Goal: Navigation & Orientation: Find specific page/section

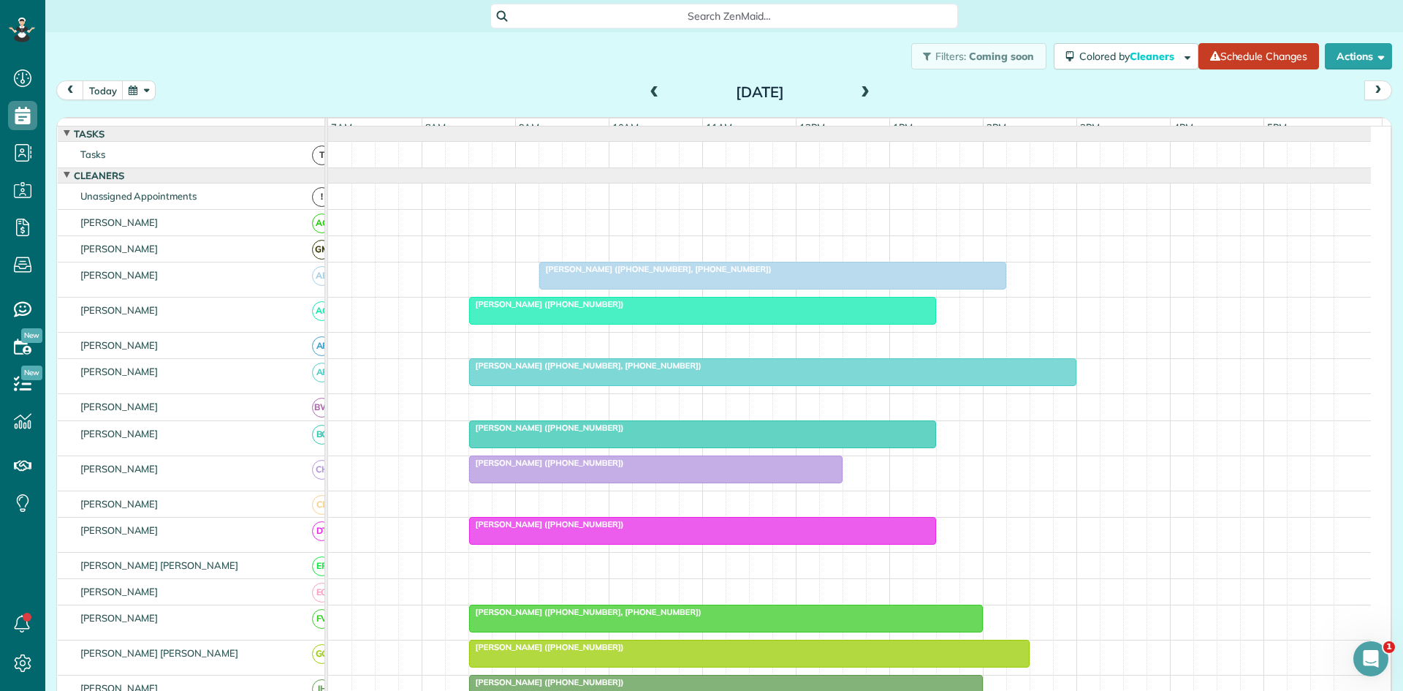
click at [716, 274] on span "Melissa Swindle (+18174376438, +18174378090)" at bounding box center [656, 269] width 234 height 10
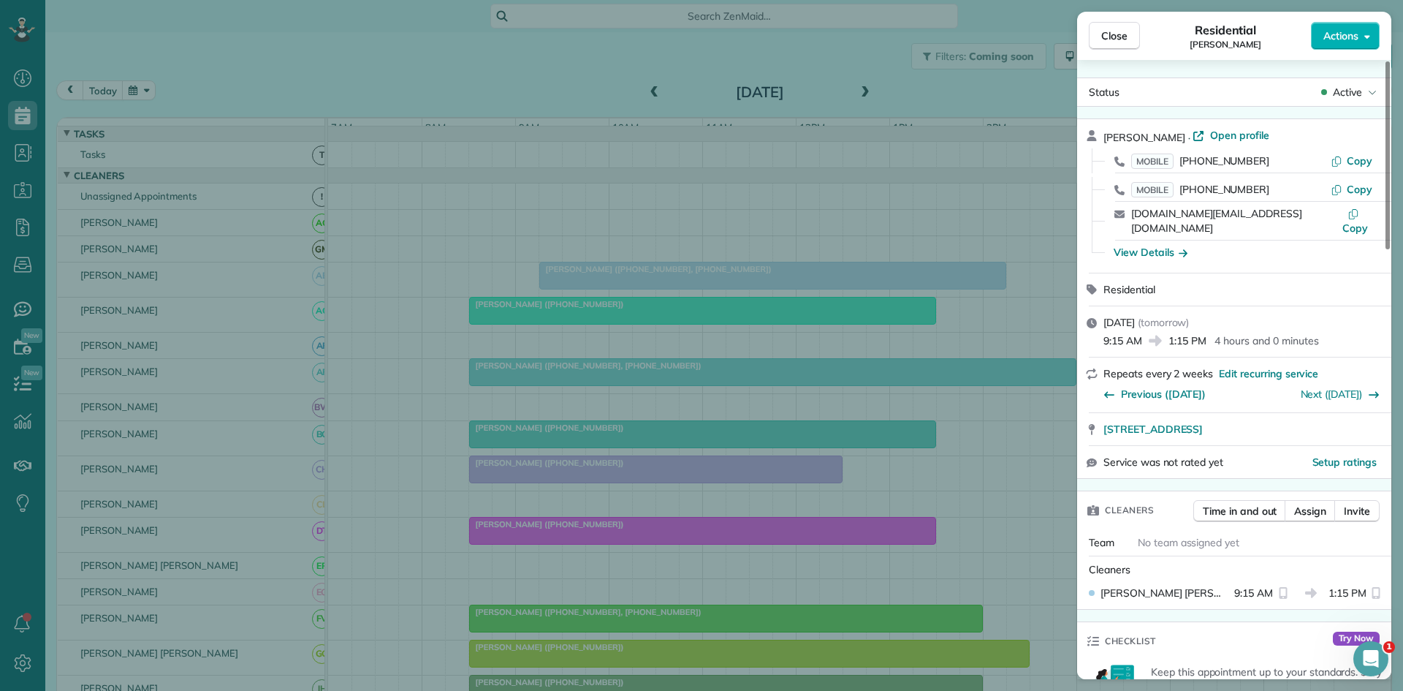
click at [842, 214] on div "Close Residential Melissa Swindle Actions Status Active Melissa Swindle · Open …" at bounding box center [701, 345] width 1403 height 691
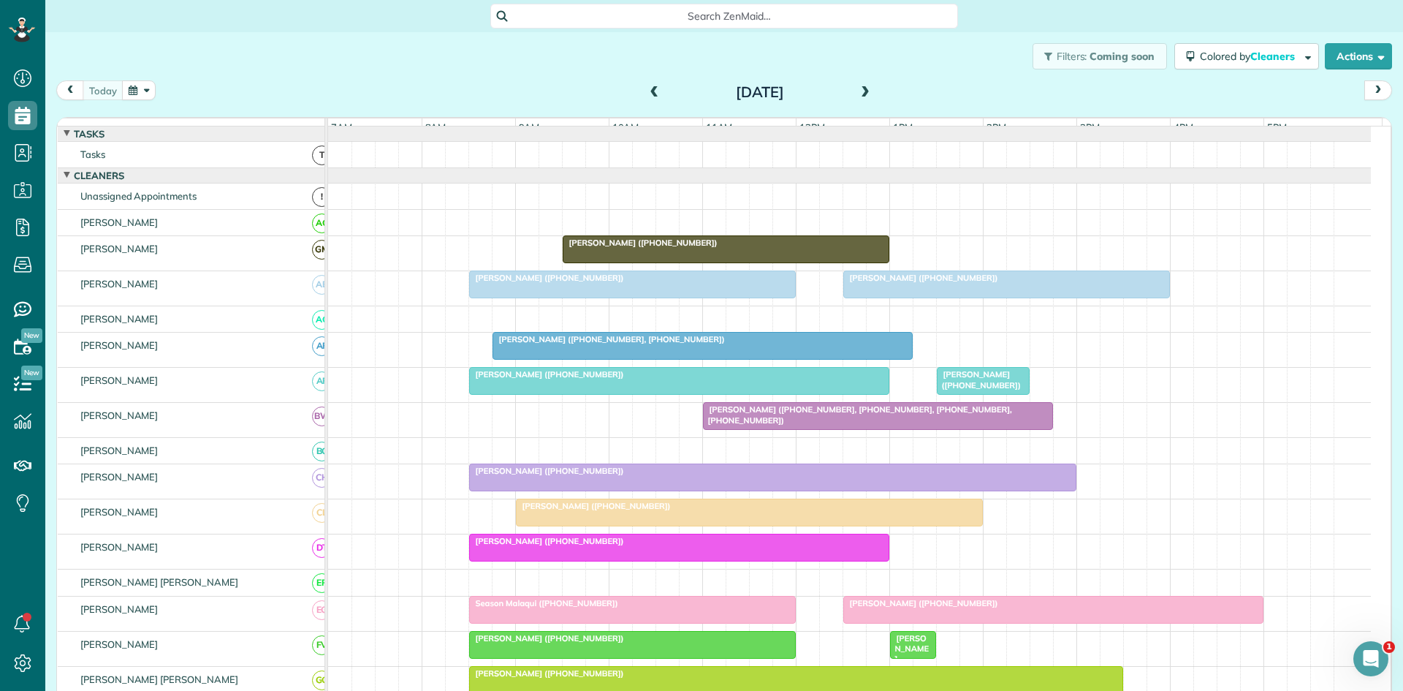
click at [651, 296] on div at bounding box center [632, 284] width 325 height 26
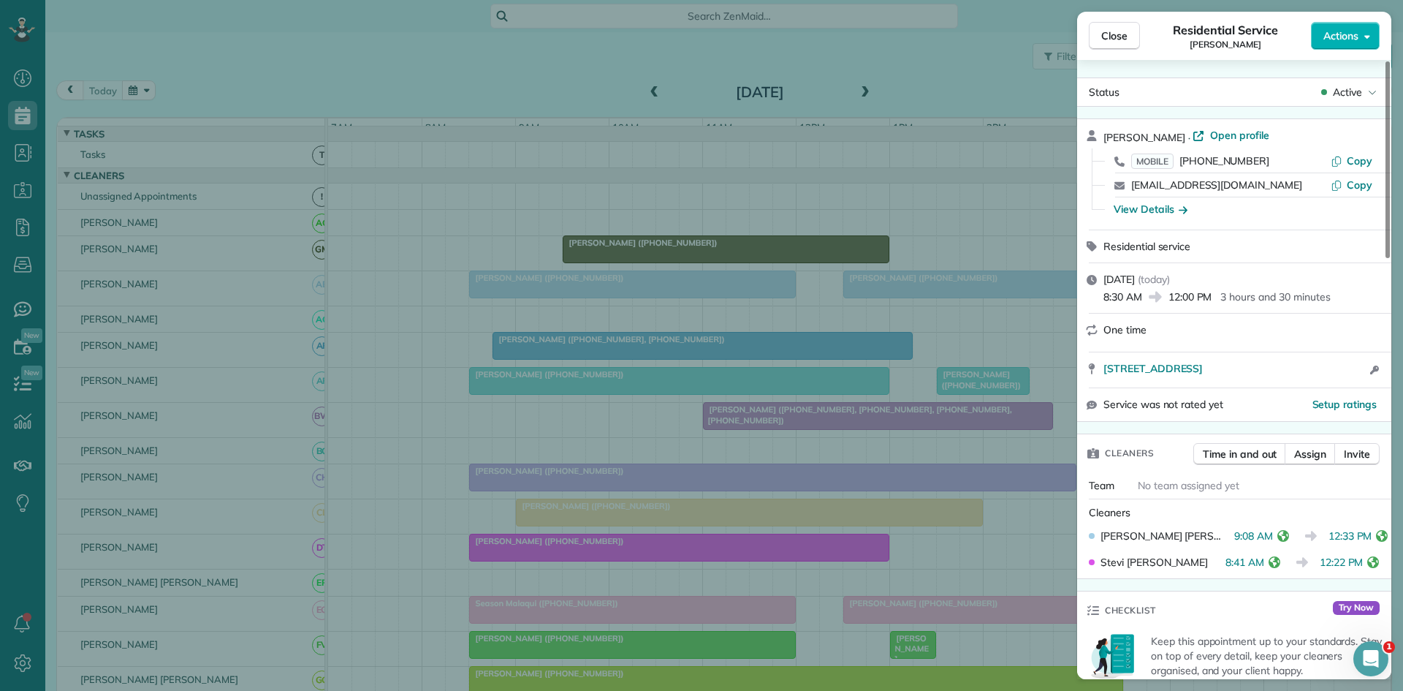
click at [792, 322] on div "Close Residential Service [PERSON_NAME] Actions Status Active [PERSON_NAME] · O…" at bounding box center [701, 345] width 1403 height 691
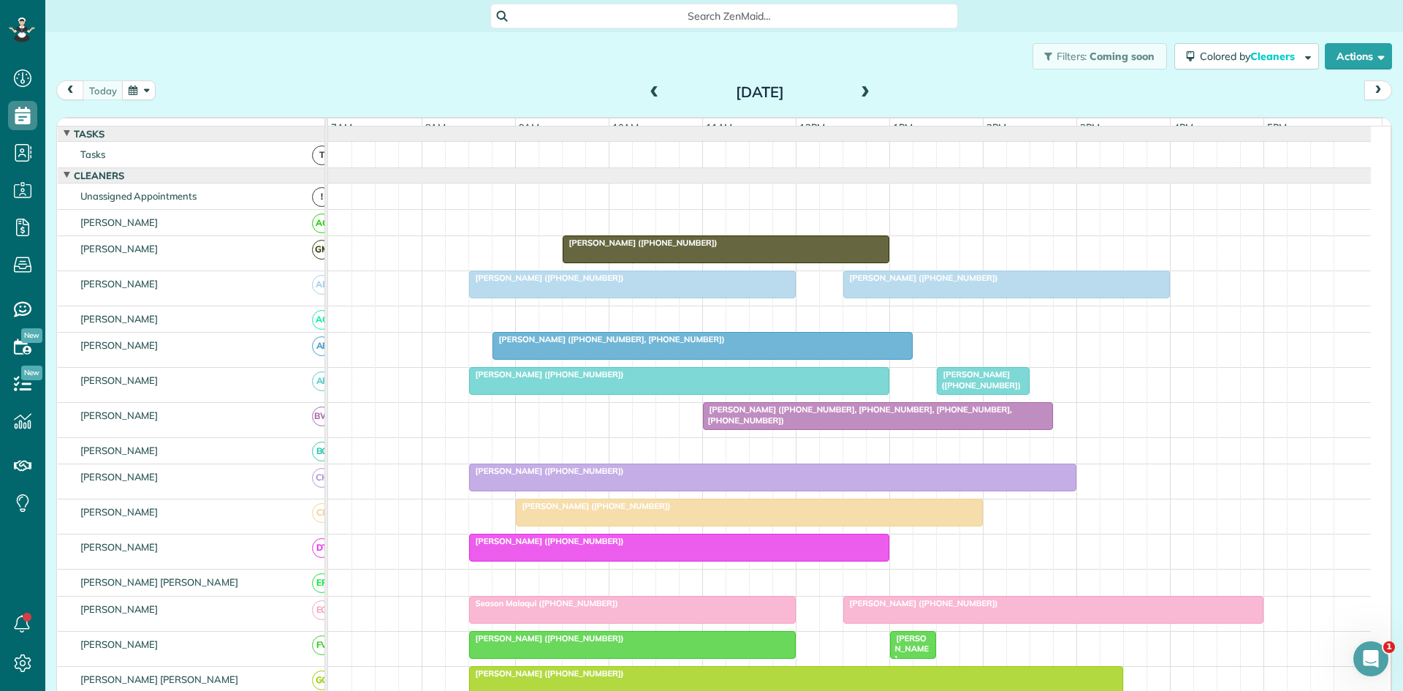
click at [873, 295] on div at bounding box center [1006, 284] width 325 height 26
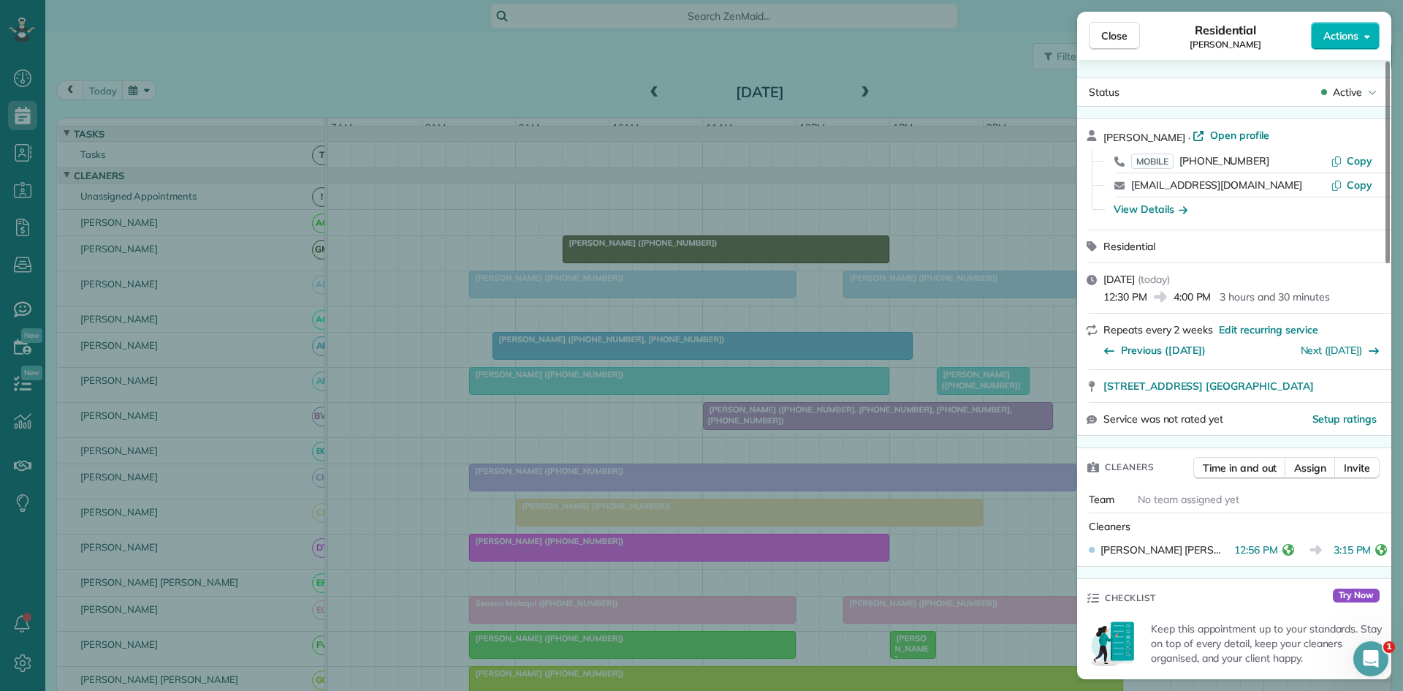
click at [458, 419] on div "Close Residential [PERSON_NAME] Actions Status Active [PERSON_NAME] · Open prof…" at bounding box center [701, 345] width 1403 height 691
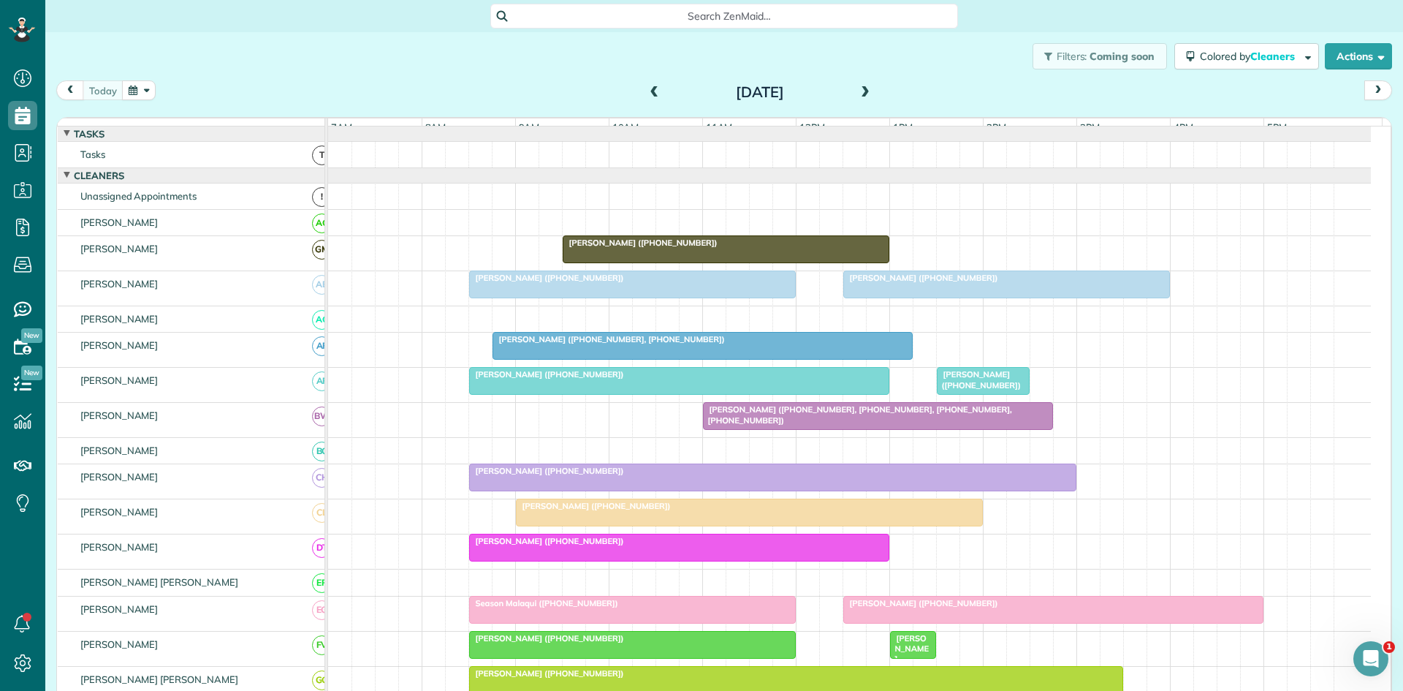
click at [506, 344] on span "[PERSON_NAME] ([PHONE_NUMBER], [PHONE_NUMBER])" at bounding box center [609, 339] width 234 height 10
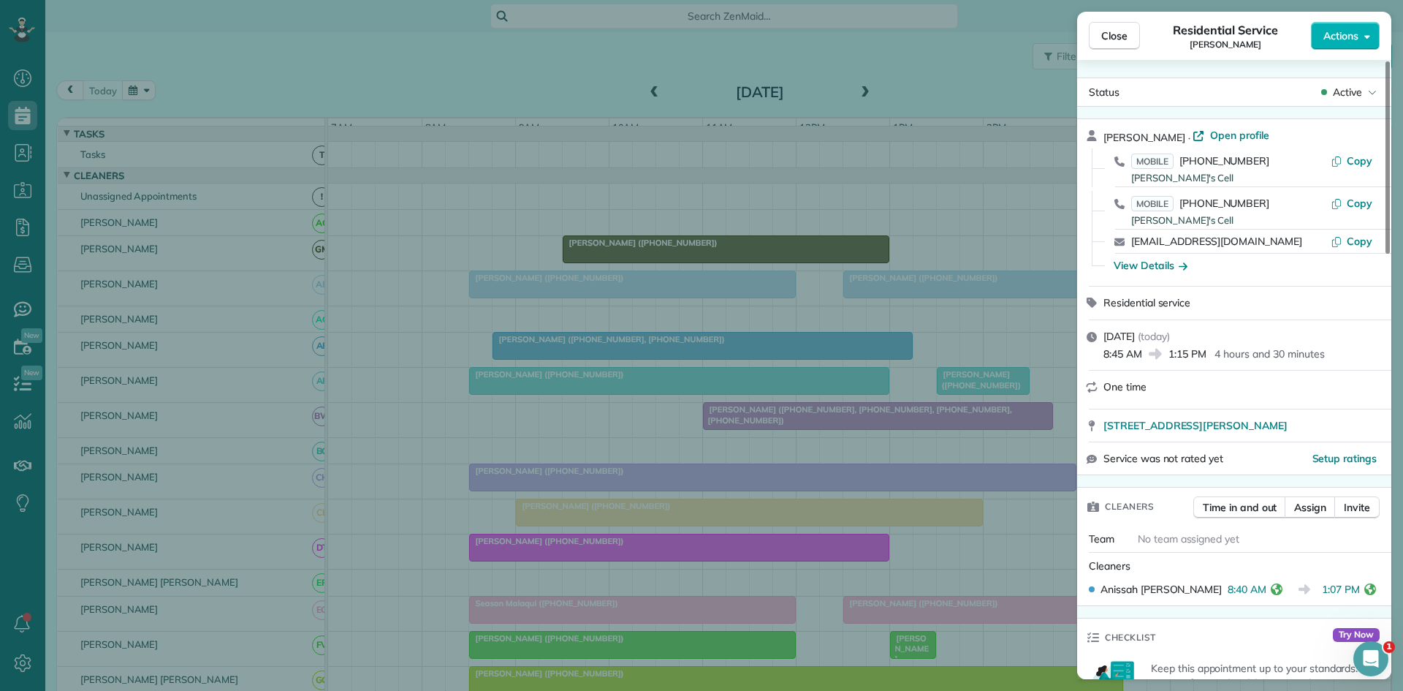
click at [490, 368] on div "Close Residential Service [PERSON_NAME] Actions Status Active [PERSON_NAME] · O…" at bounding box center [701, 345] width 1403 height 691
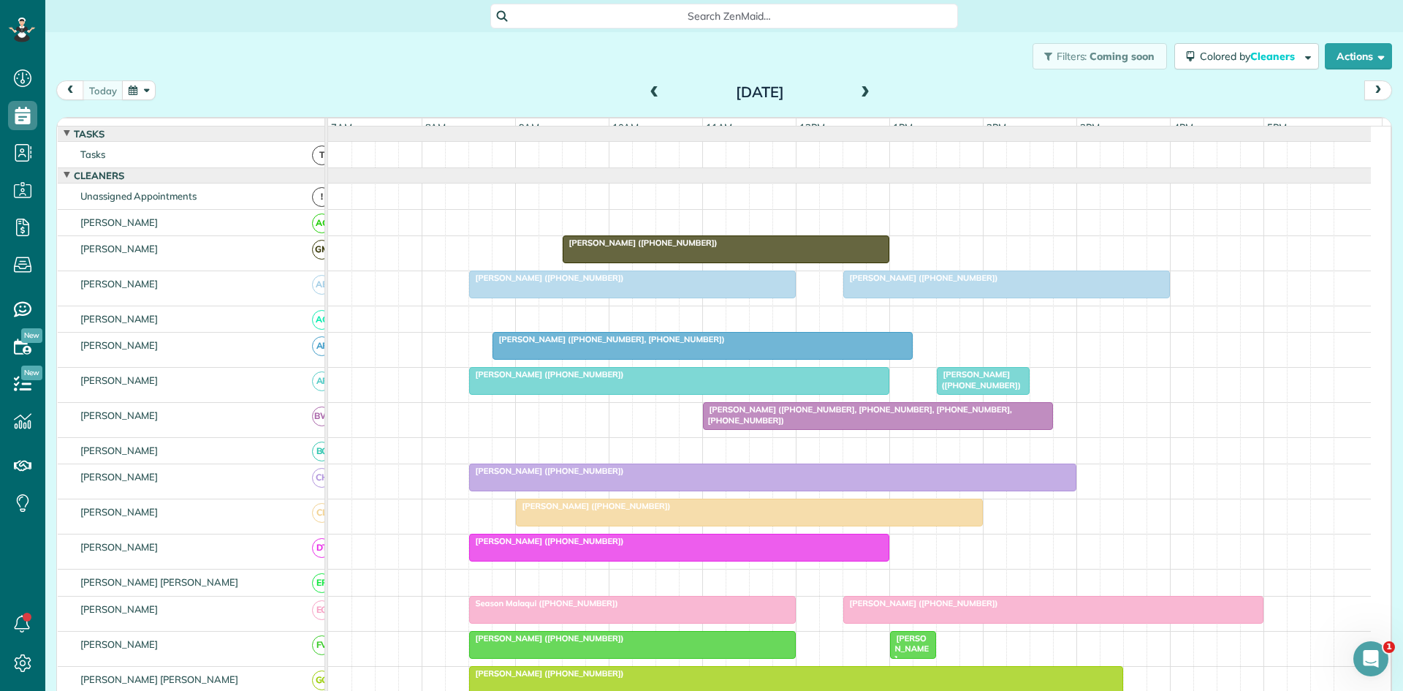
click at [496, 379] on span "[PERSON_NAME] ([PHONE_NUMBER])" at bounding box center [547, 374] width 156 height 10
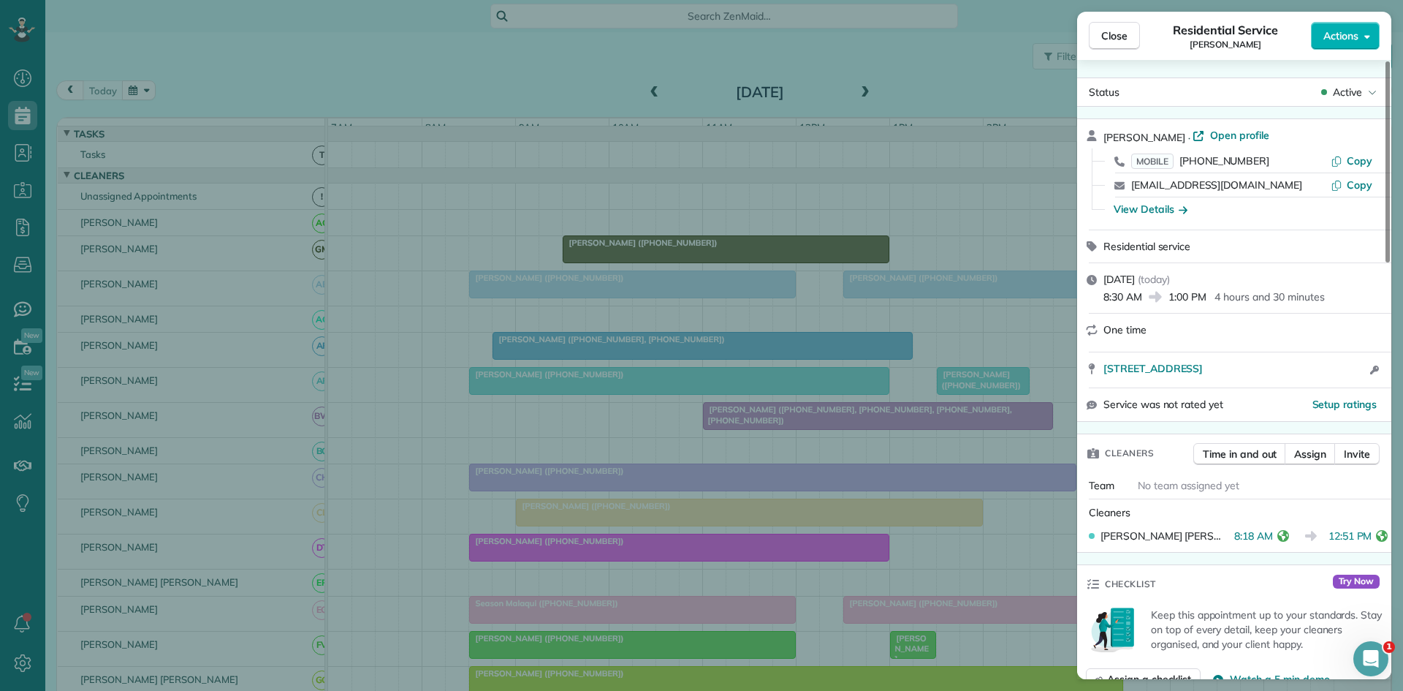
click at [462, 406] on div "Close Residential Service [PERSON_NAME] Actions Status Active [PERSON_NAME] · O…" at bounding box center [701, 345] width 1403 height 691
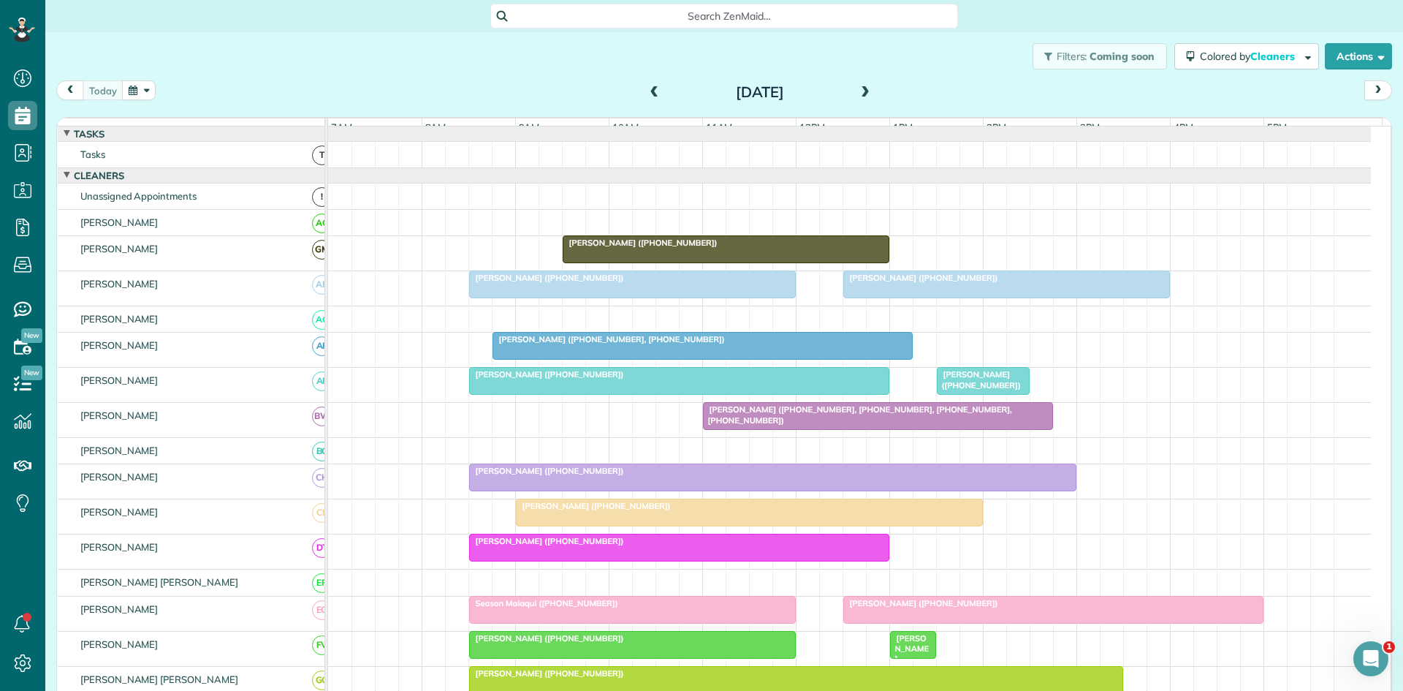
click at [952, 390] on span "[PERSON_NAME] ([PHONE_NUMBER])" at bounding box center [979, 379] width 86 height 20
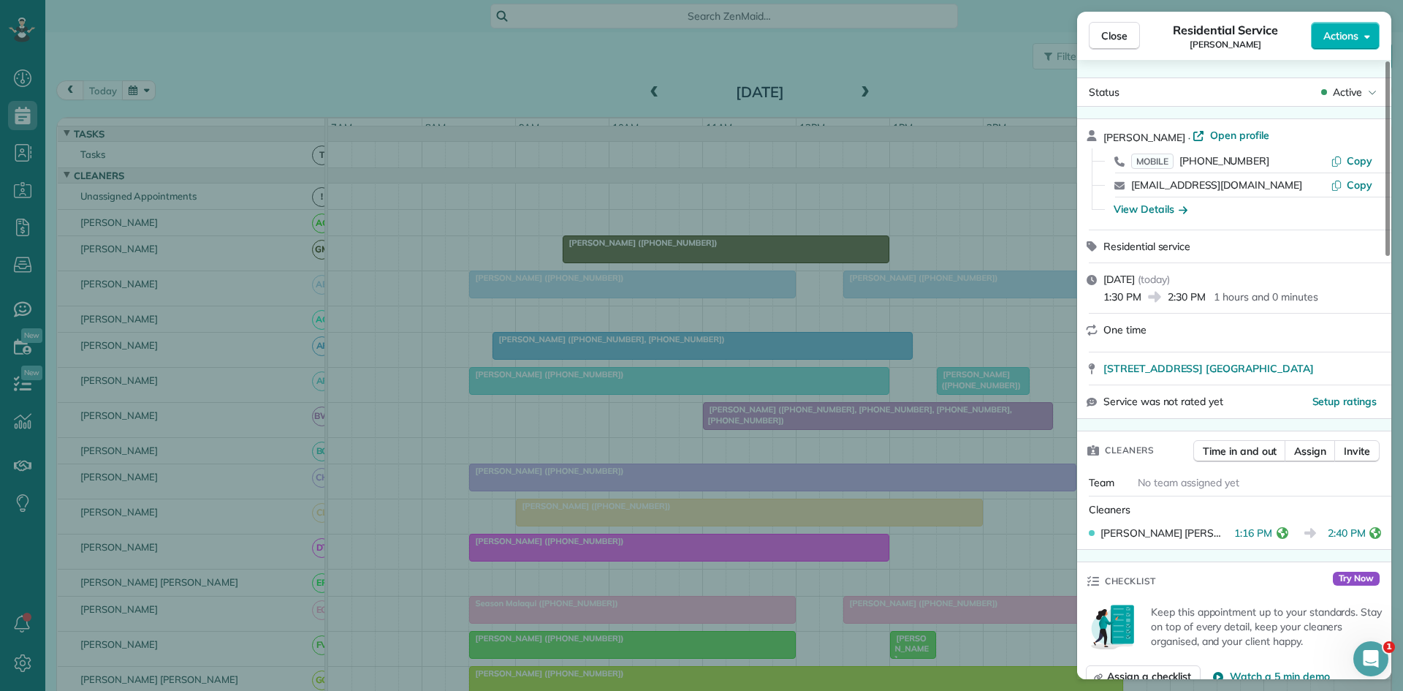
click at [577, 408] on div "Close Residential Service [PERSON_NAME] Actions Status Active [PERSON_NAME] · O…" at bounding box center [701, 345] width 1403 height 691
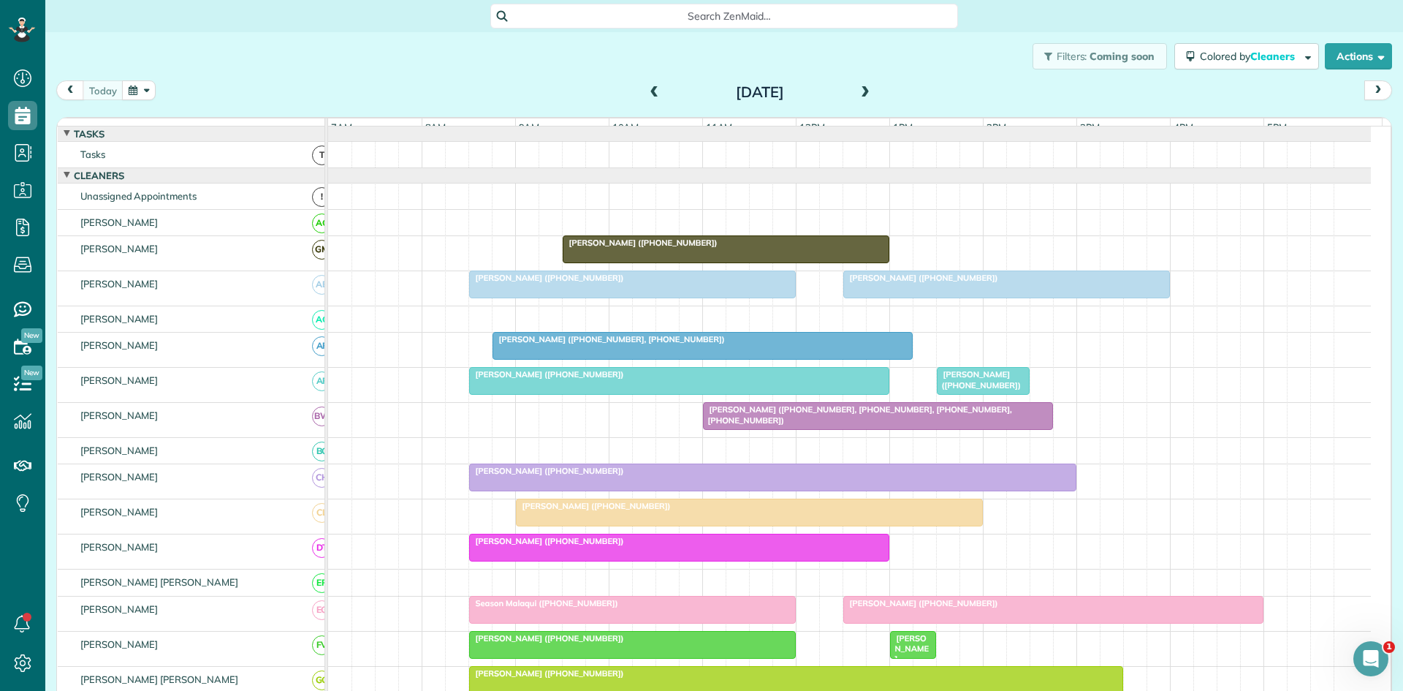
click at [762, 419] on span "[PERSON_NAME] ([PHONE_NUMBER], [PHONE_NUMBER], [PHONE_NUMBER], [PHONE_NUMBER])" at bounding box center [857, 414] width 310 height 20
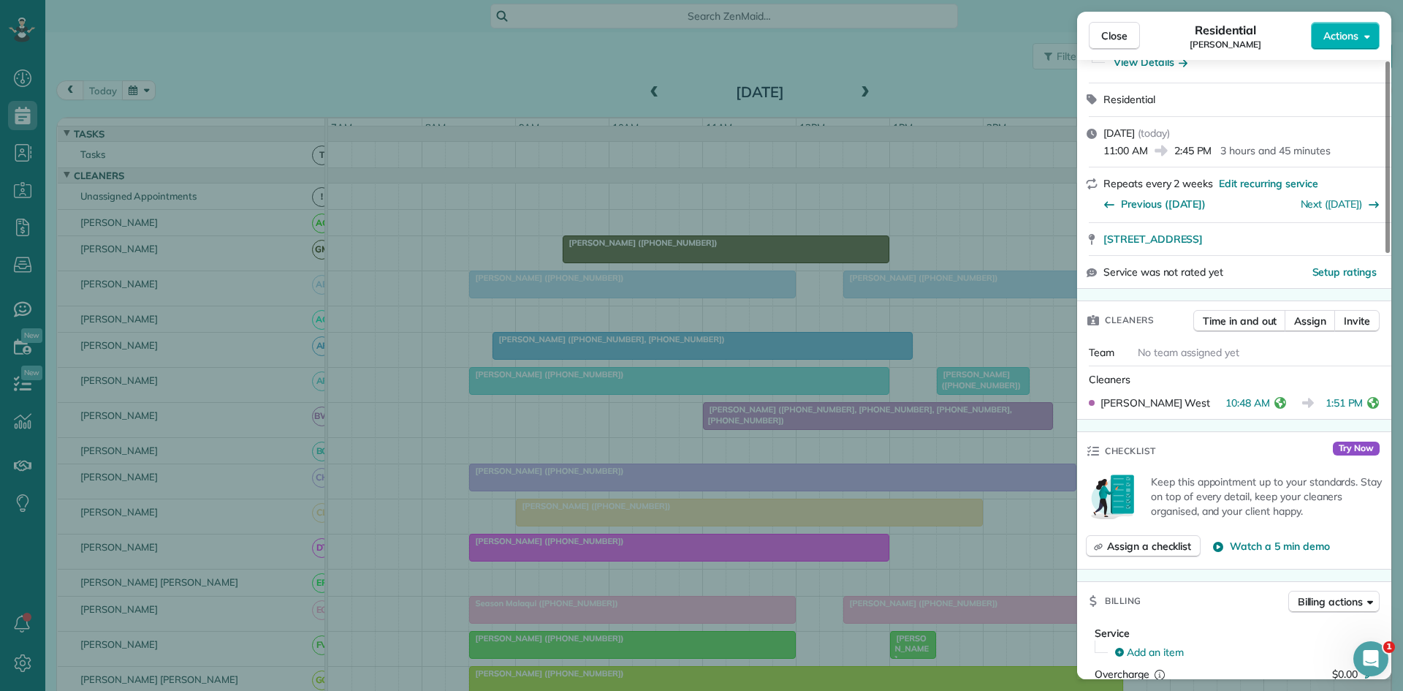
scroll to position [243, 0]
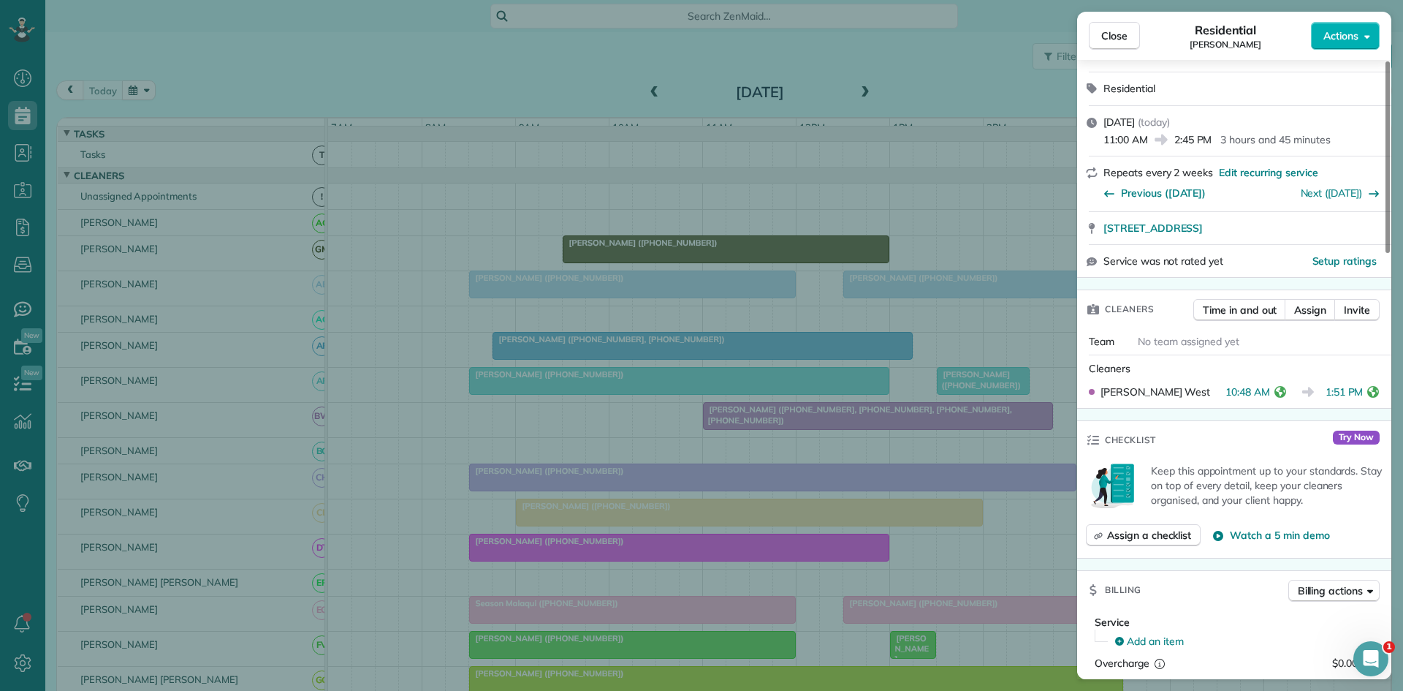
click at [486, 455] on div "Close Residential [PERSON_NAME] Actions Status Active [PERSON_NAME] · Open prof…" at bounding box center [701, 345] width 1403 height 691
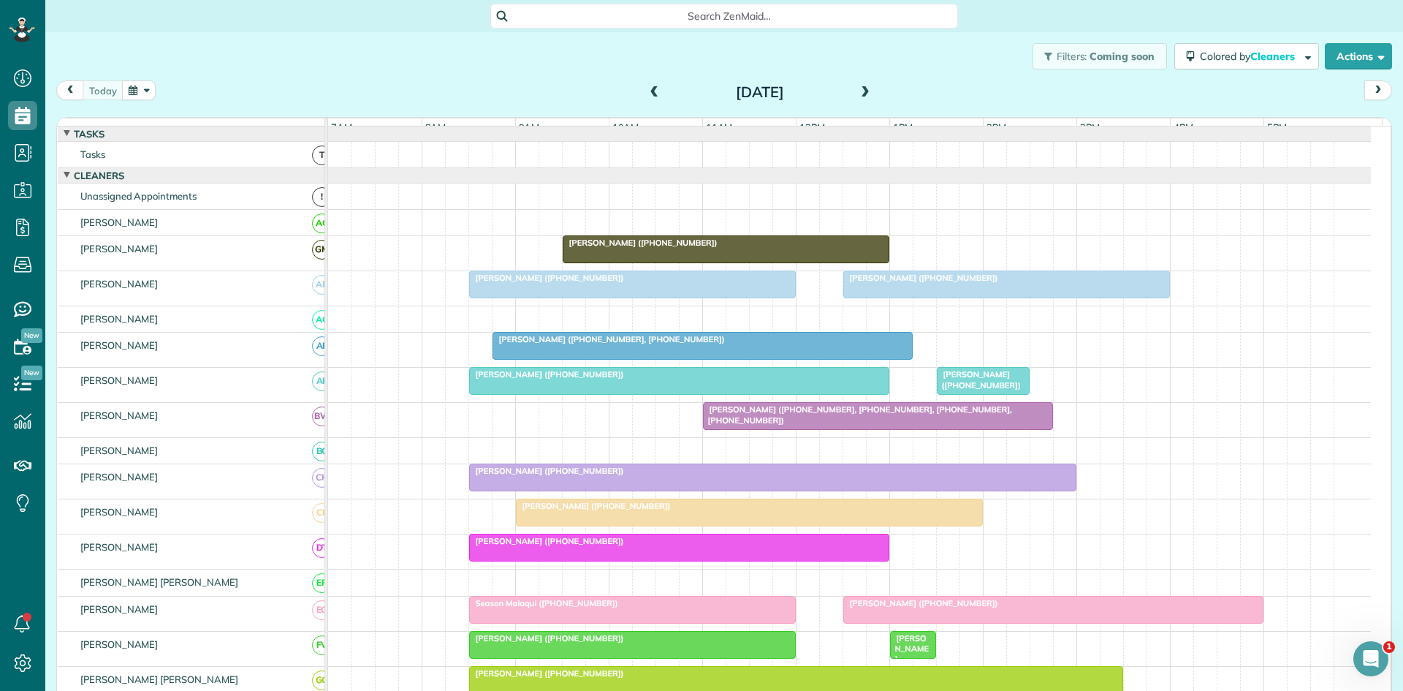
click at [534, 490] on div at bounding box center [773, 477] width 606 height 26
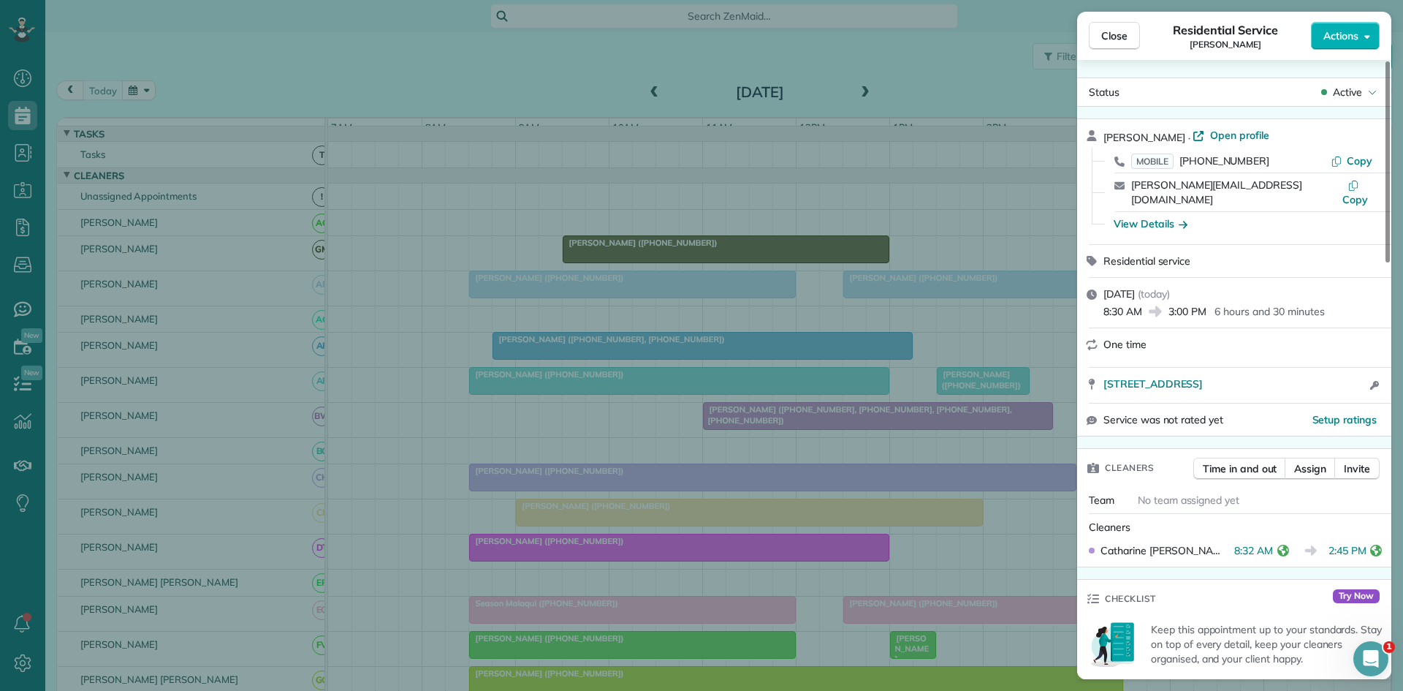
click at [498, 303] on div "Close Residential Service [PERSON_NAME] Actions Status Active [PERSON_NAME] · O…" at bounding box center [701, 345] width 1403 height 691
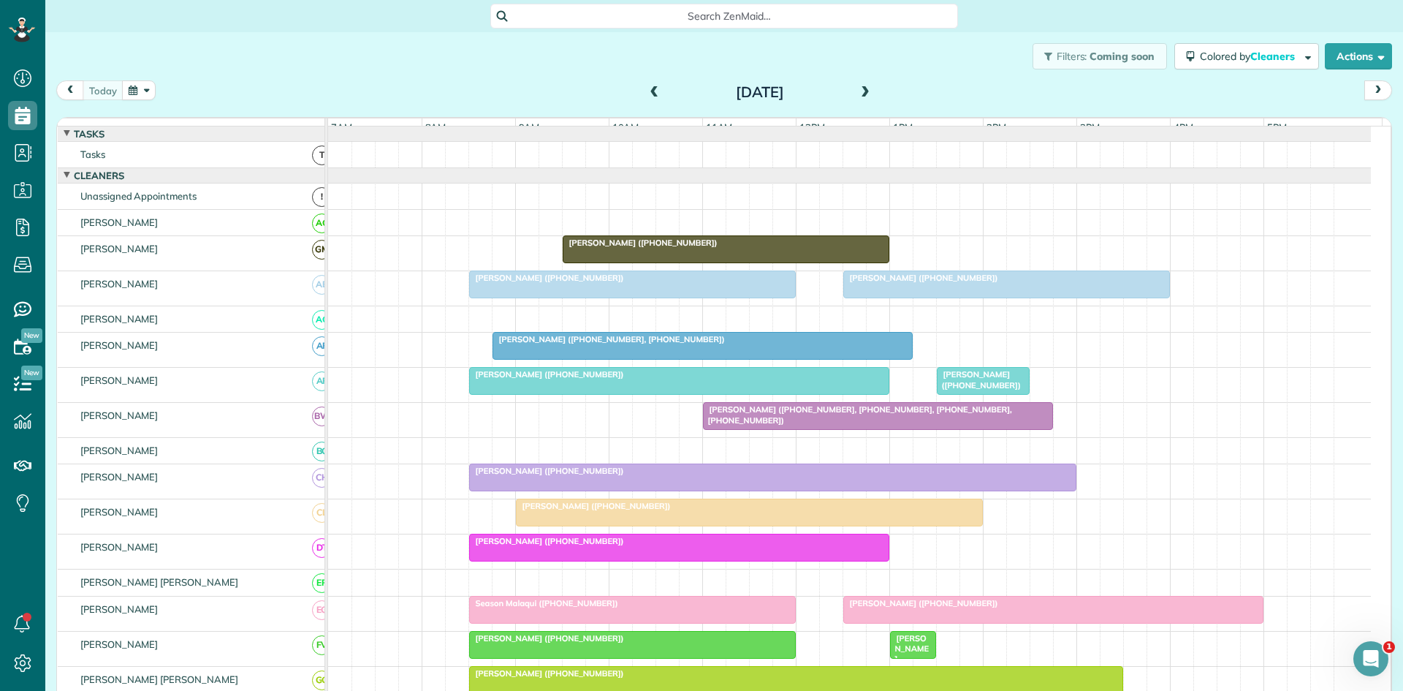
click at [542, 511] on span "[PERSON_NAME] ([PHONE_NUMBER])" at bounding box center [593, 506] width 156 height 10
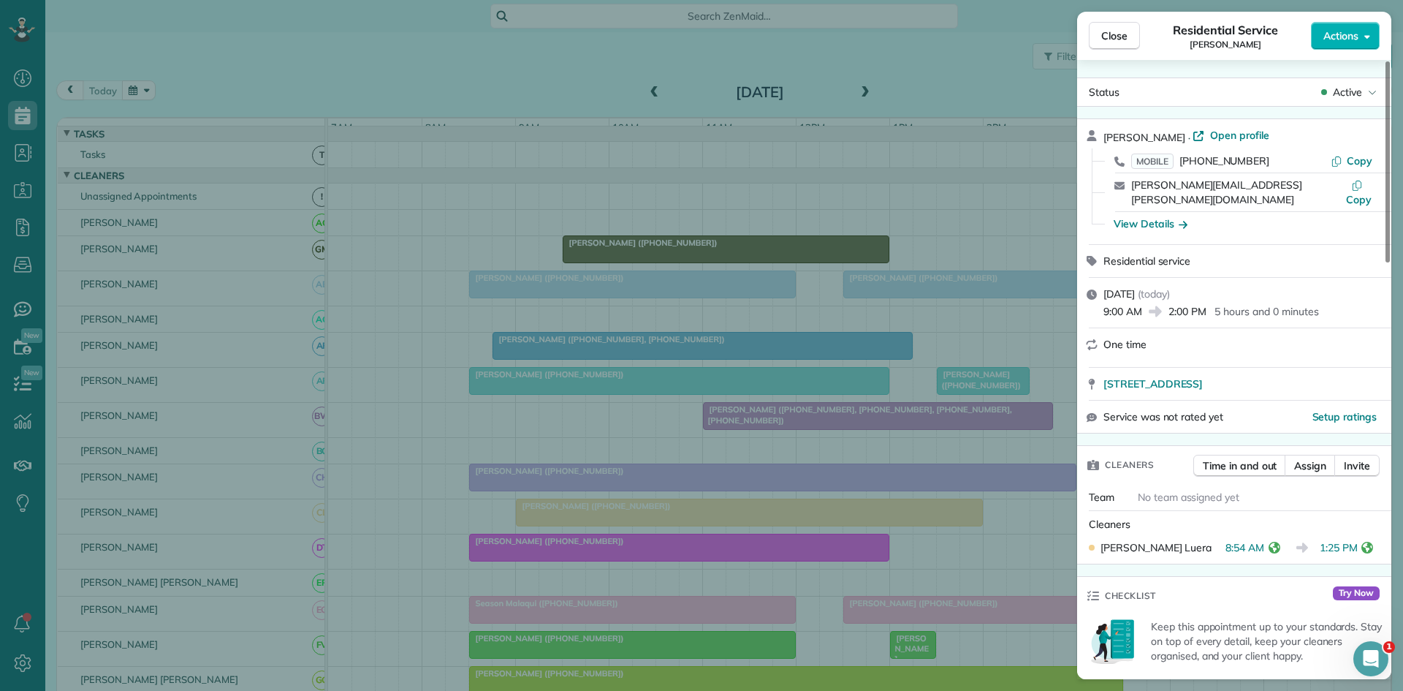
click at [556, 452] on div "Close Residential Service [PERSON_NAME] Actions Status Active [PERSON_NAME] · O…" at bounding box center [701, 345] width 1403 height 691
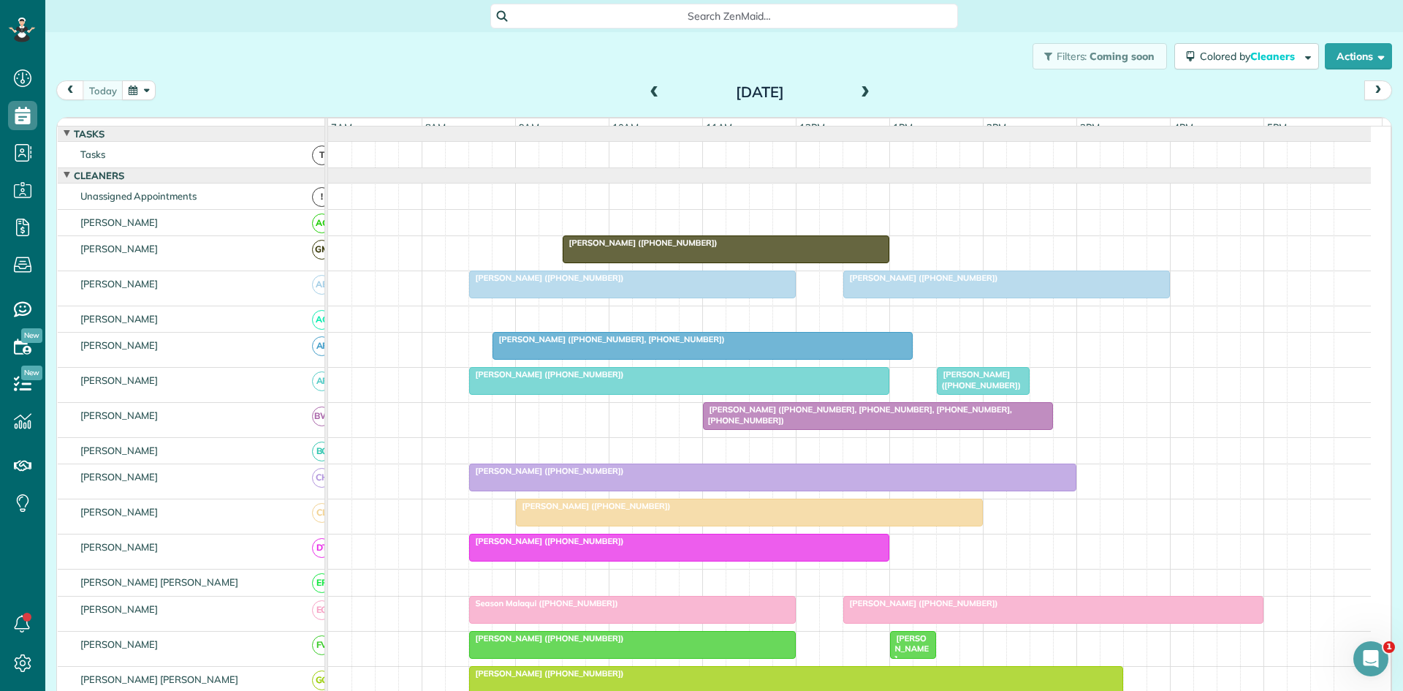
click at [548, 561] on div at bounding box center [679, 547] width 419 height 26
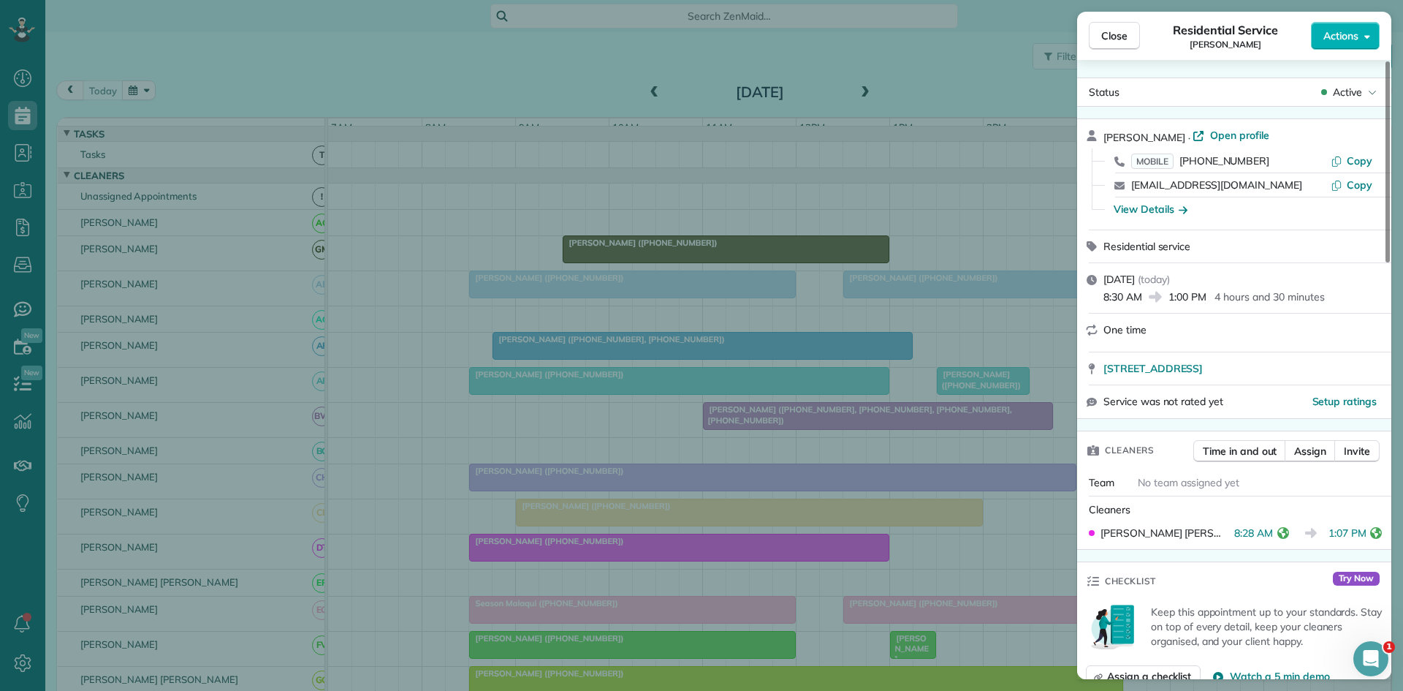
click at [566, 314] on div "Close Residential Service [PERSON_NAME] Actions Status Active [PERSON_NAME] · O…" at bounding box center [701, 345] width 1403 height 691
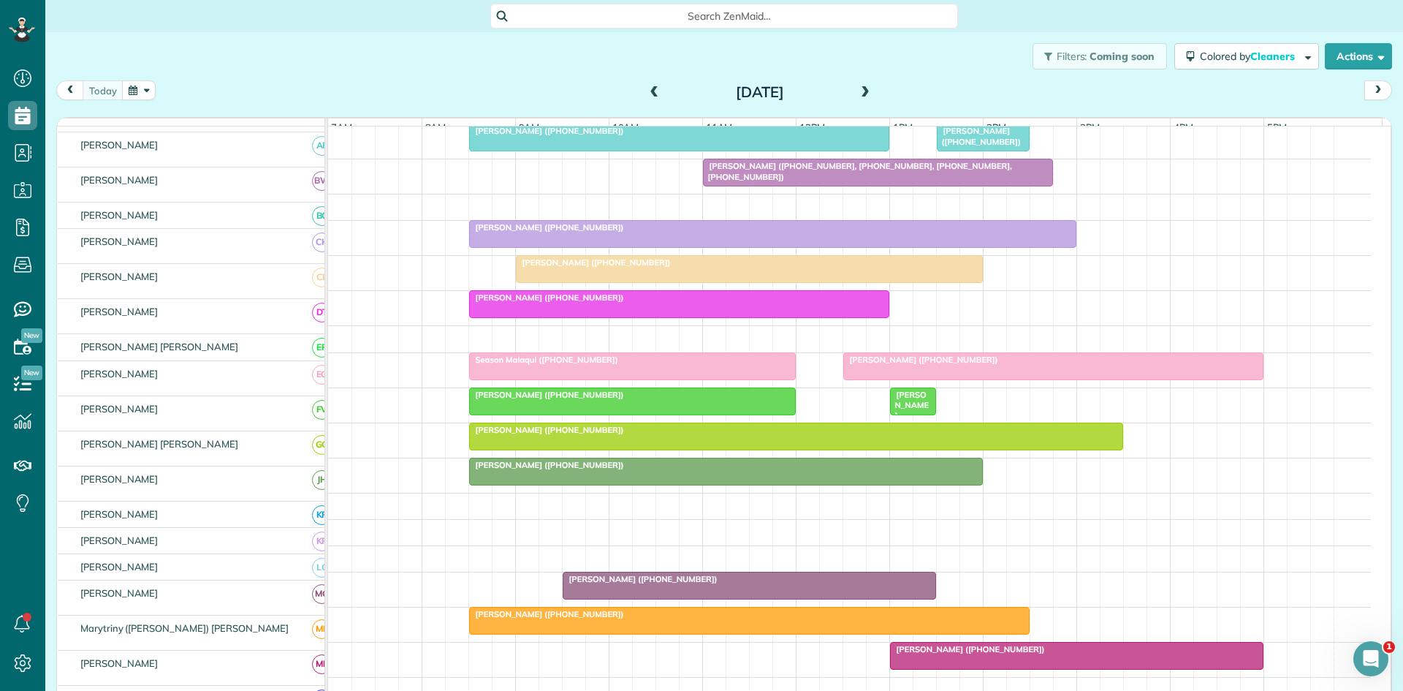
scroll to position [243, 0]
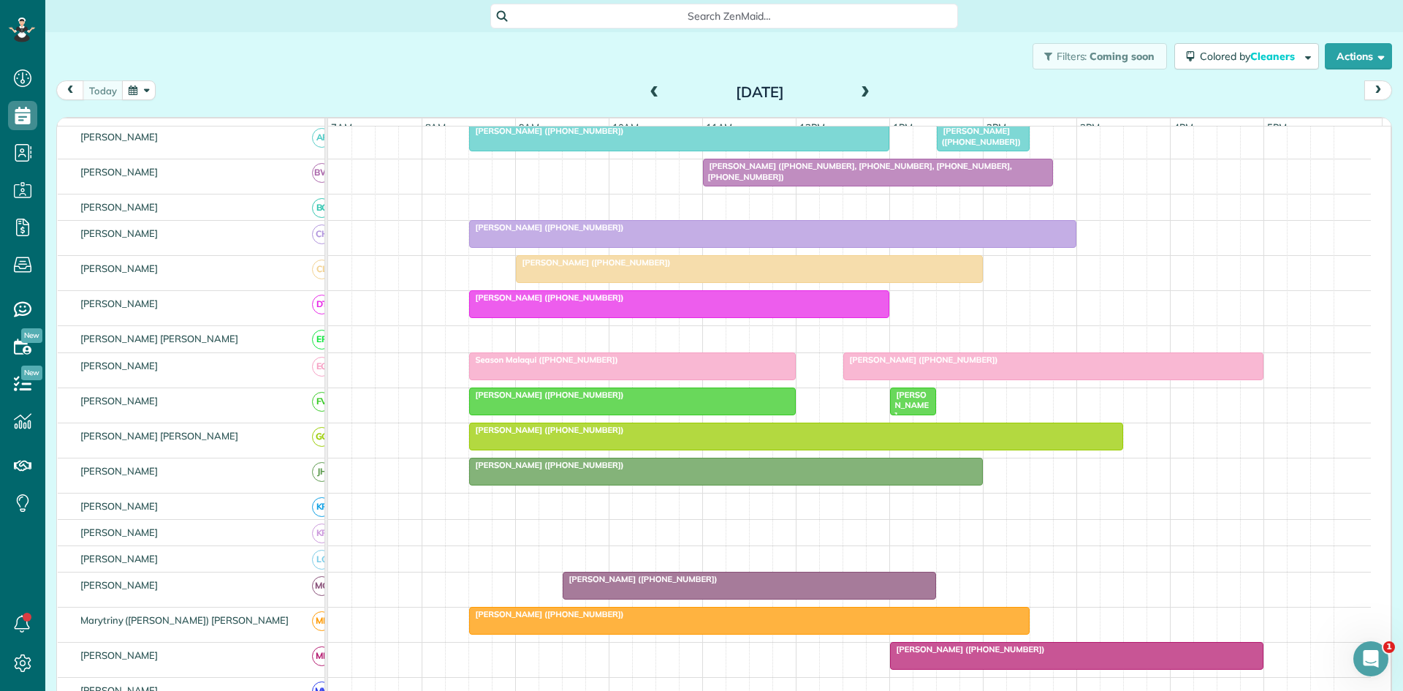
click at [569, 376] on link "Season Malaqui ([PHONE_NUMBER])" at bounding box center [632, 366] width 327 height 28
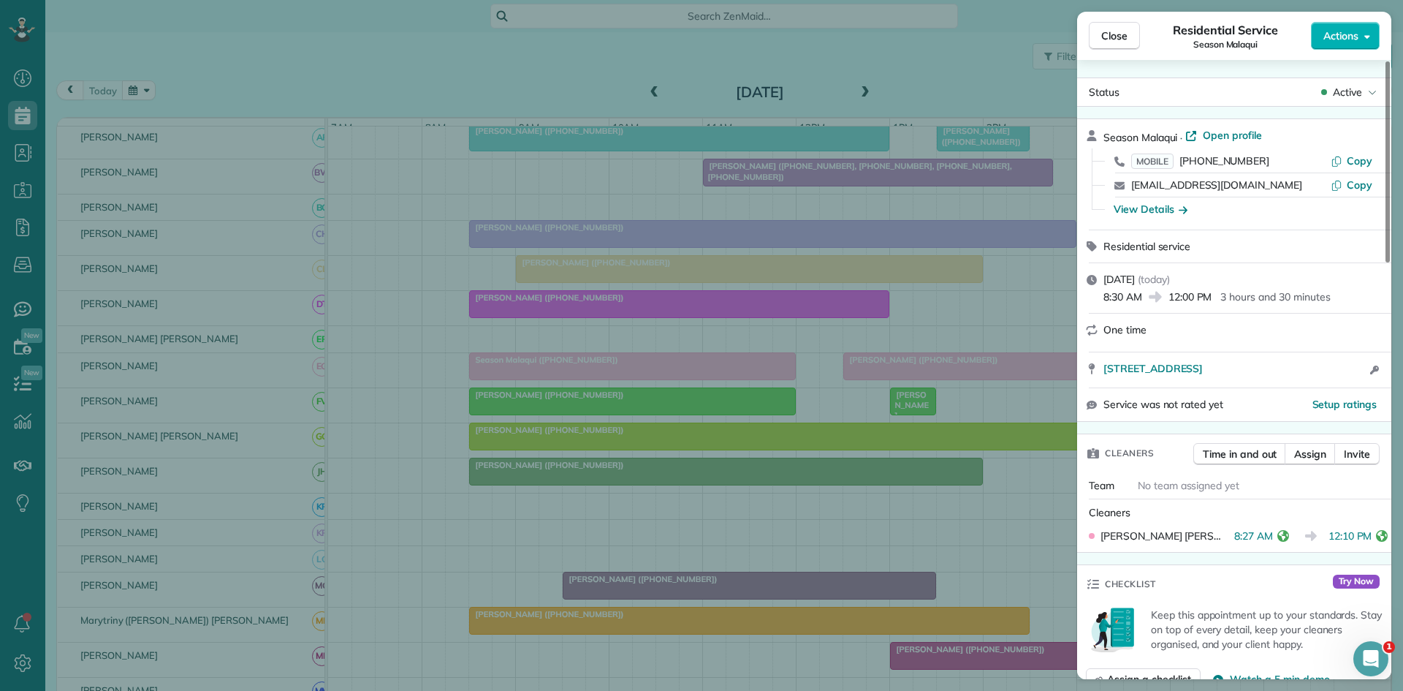
click at [952, 356] on div "Close Residential Service Season Malaqui Actions Status Active Season Malaqui ·…" at bounding box center [701, 345] width 1403 height 691
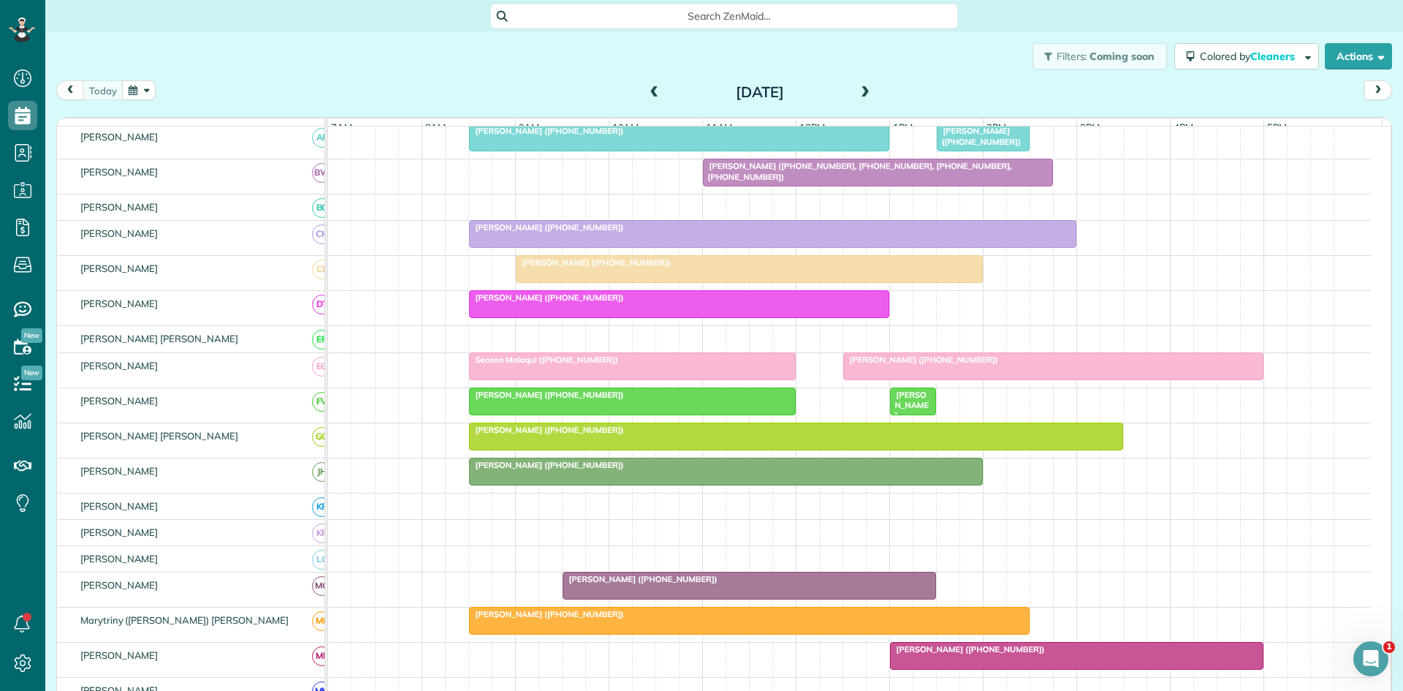
click at [921, 365] on div "[PERSON_NAME] ([PHONE_NUMBER])" at bounding box center [1053, 359] width 411 height 10
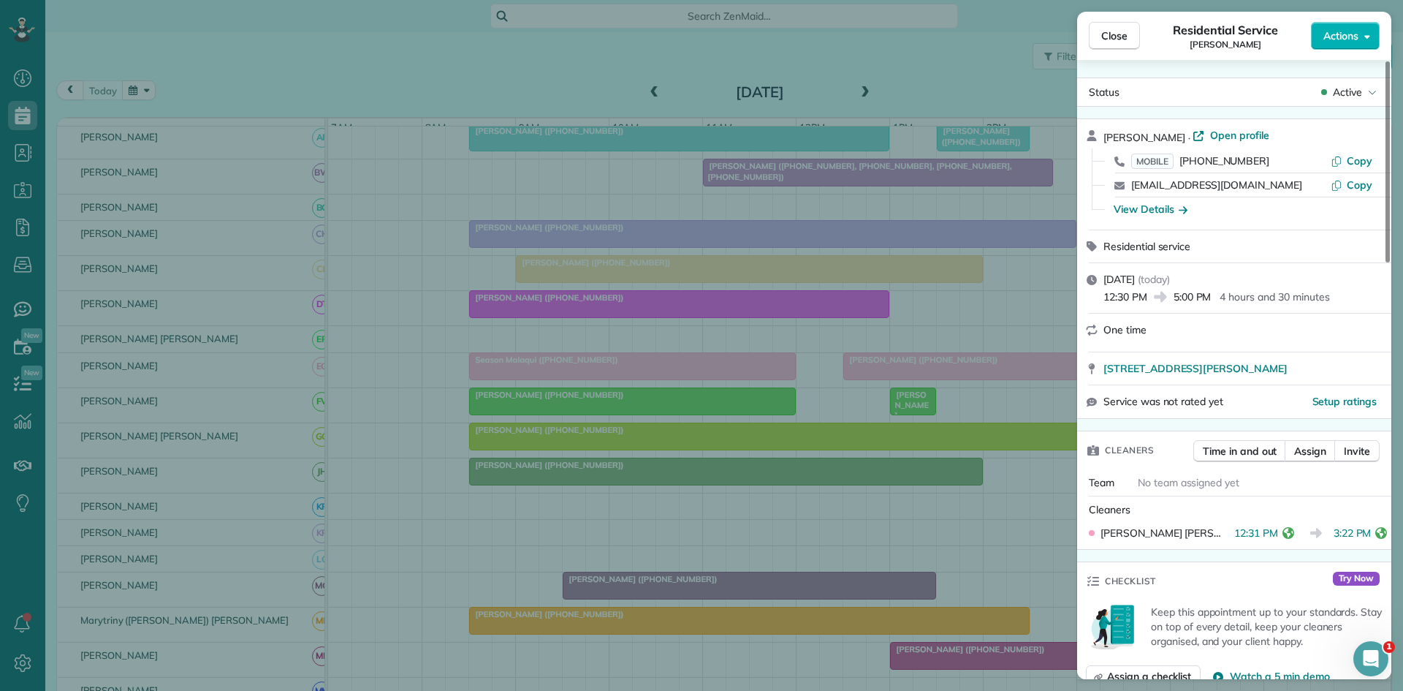
click at [874, 505] on div "Close Residential Service [PERSON_NAME] Actions Status Active [PERSON_NAME] · O…" at bounding box center [701, 345] width 1403 height 691
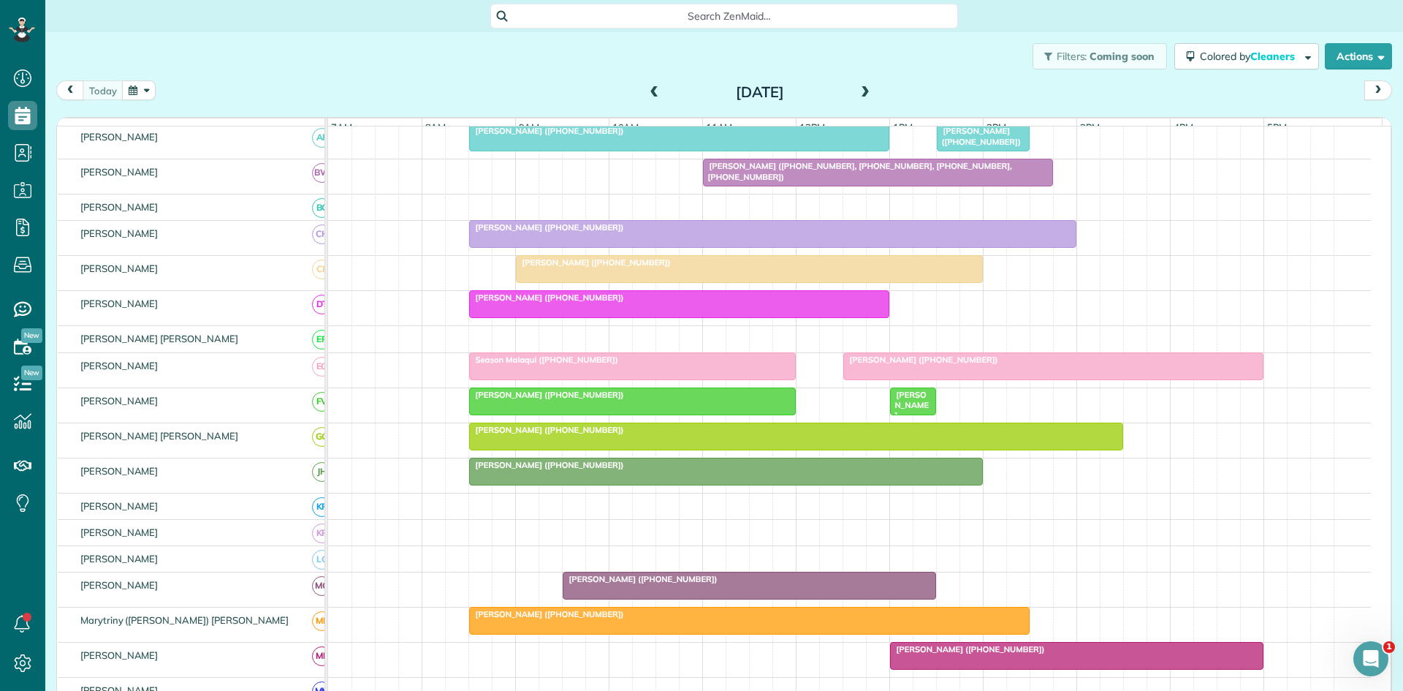
click at [1118, 377] on div at bounding box center [1053, 366] width 419 height 26
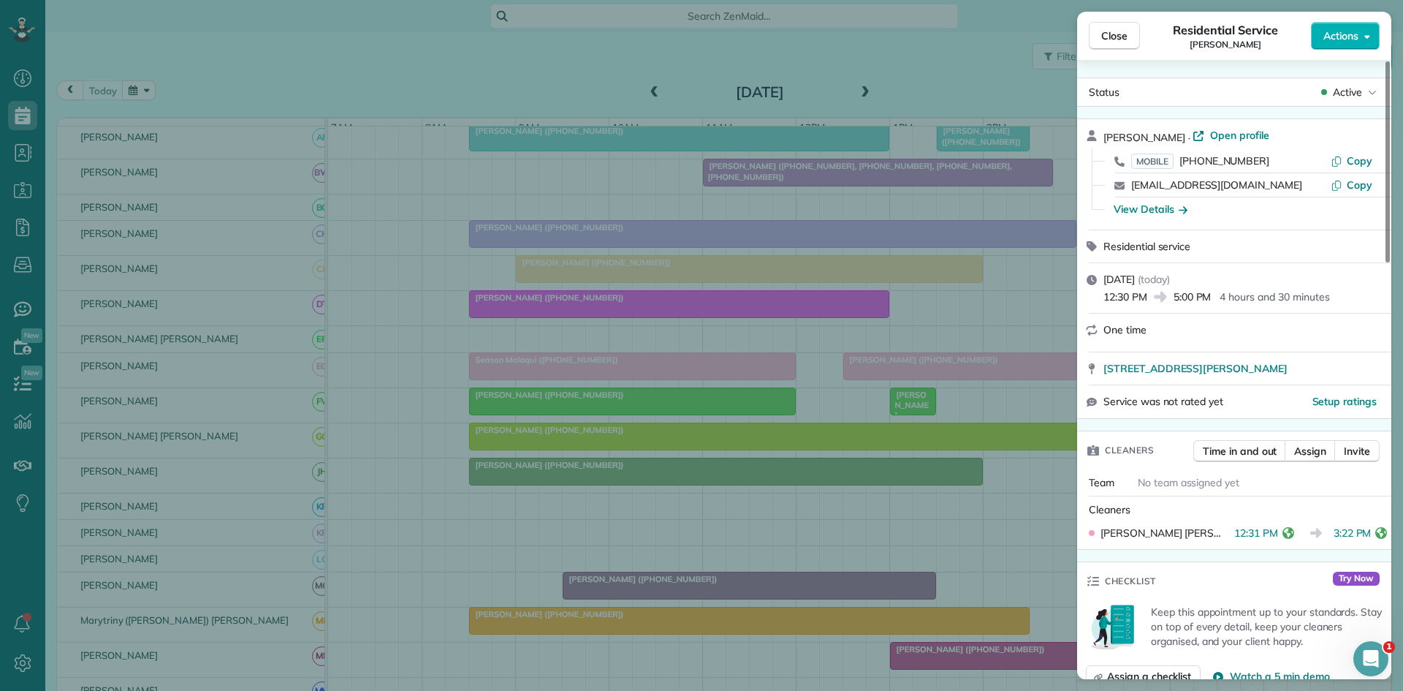
click at [886, 411] on div "Close Residential Service [PERSON_NAME] Actions Status Active [PERSON_NAME] · O…" at bounding box center [701, 345] width 1403 height 691
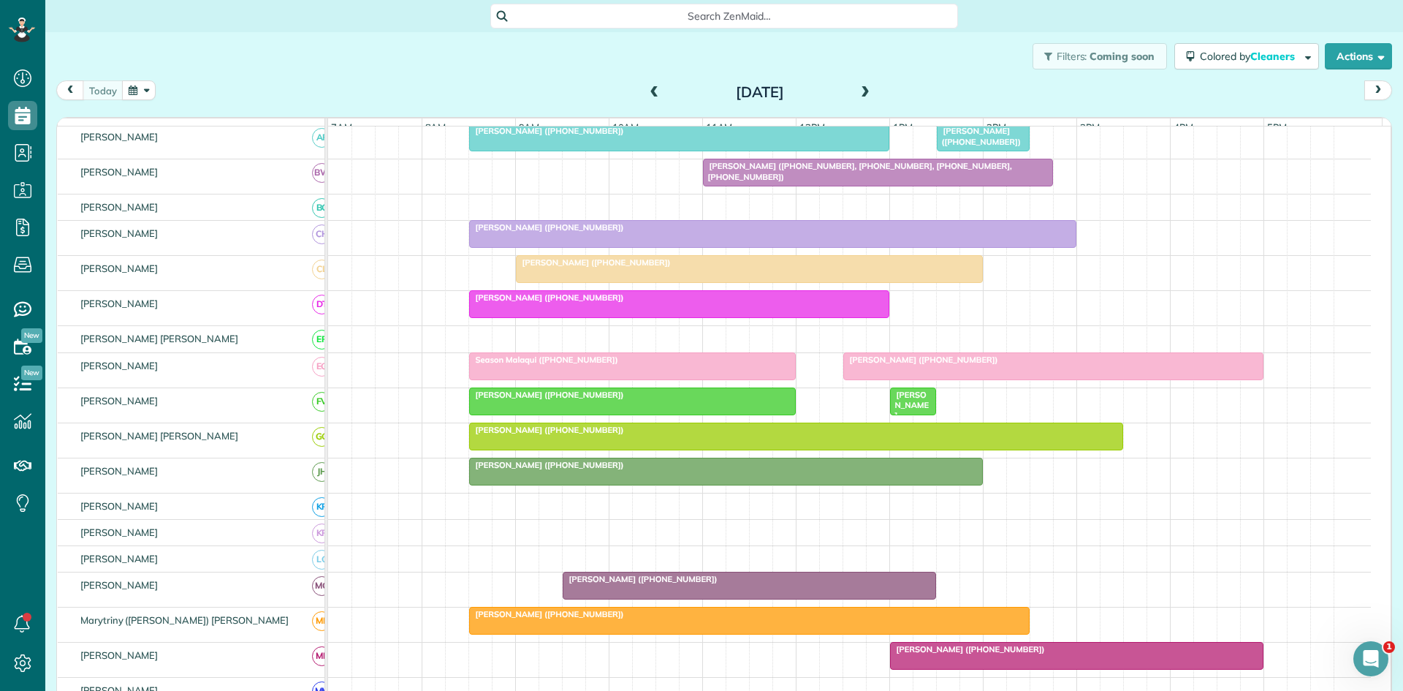
click at [602, 414] on div at bounding box center [632, 401] width 325 height 26
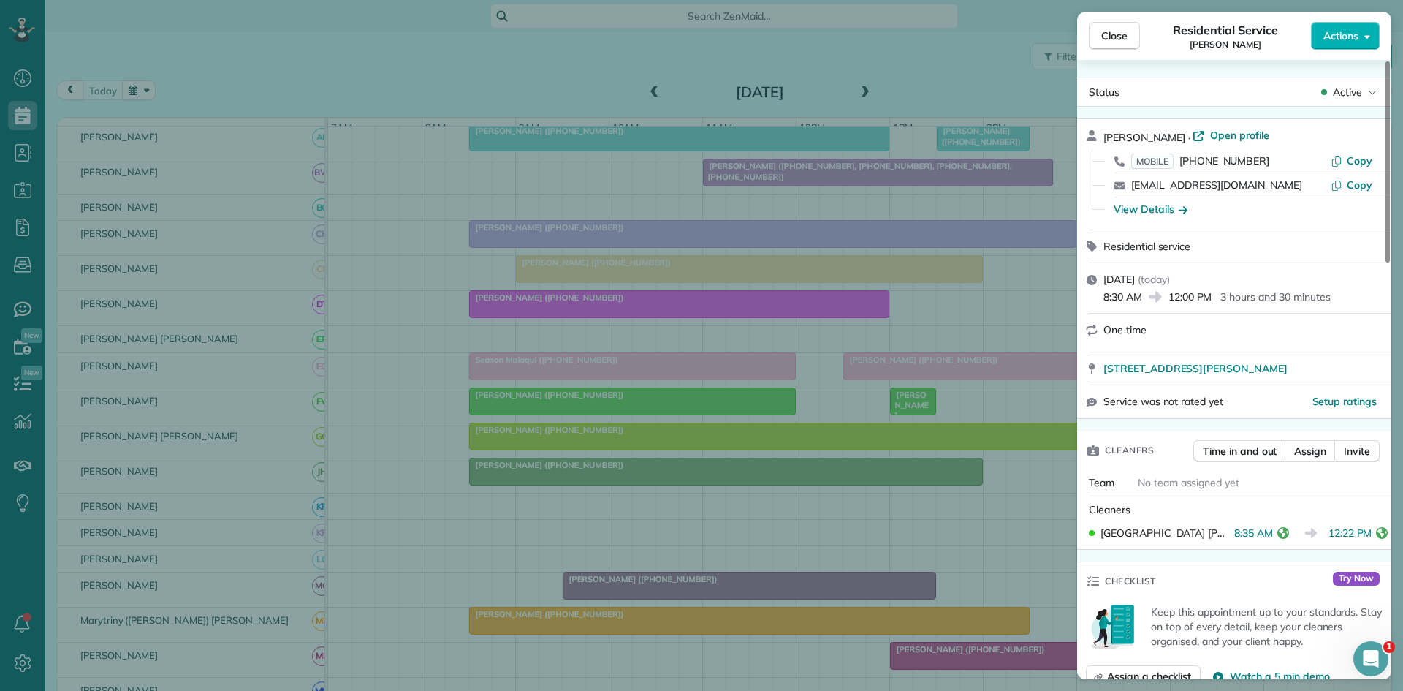
click at [621, 481] on div "Close Residential Service [PERSON_NAME] Actions Status Active [PERSON_NAME] · O…" at bounding box center [701, 345] width 1403 height 691
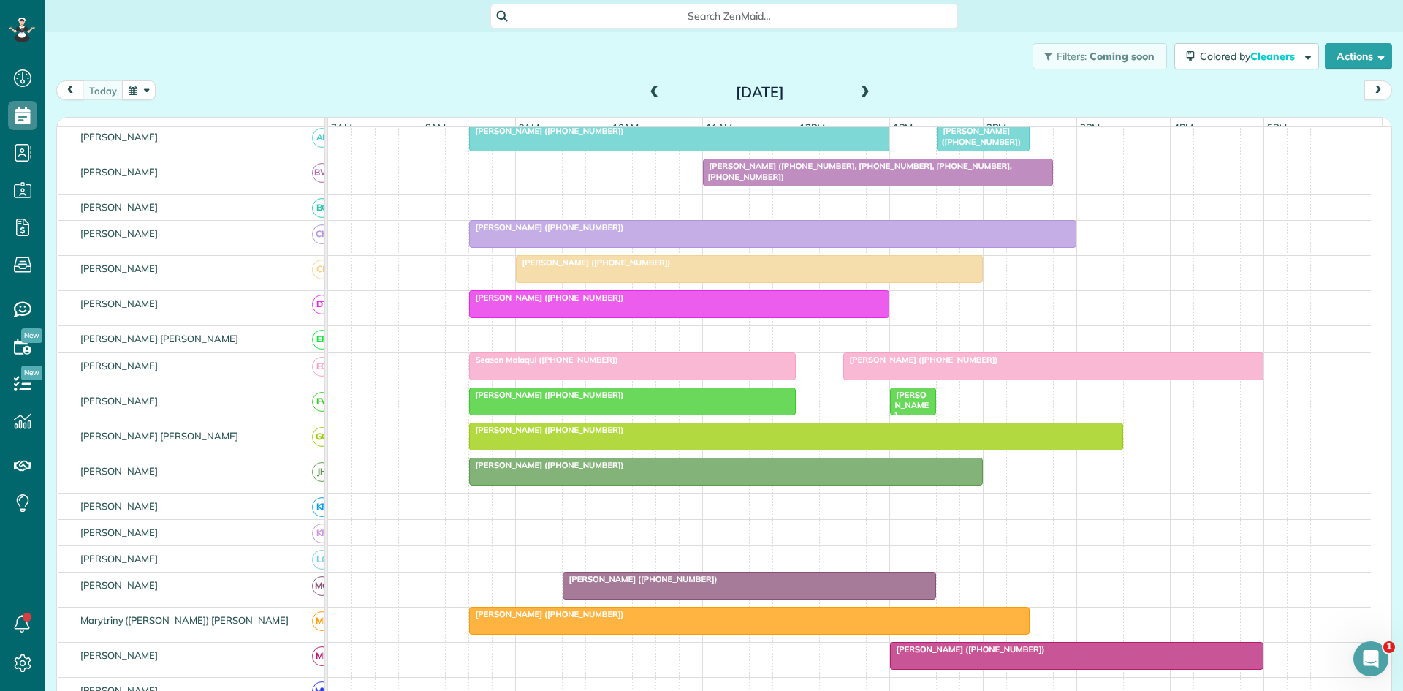
click at [908, 417] on span "[PERSON_NAME] ([PHONE_NUMBER])" at bounding box center [909, 421] width 40 height 63
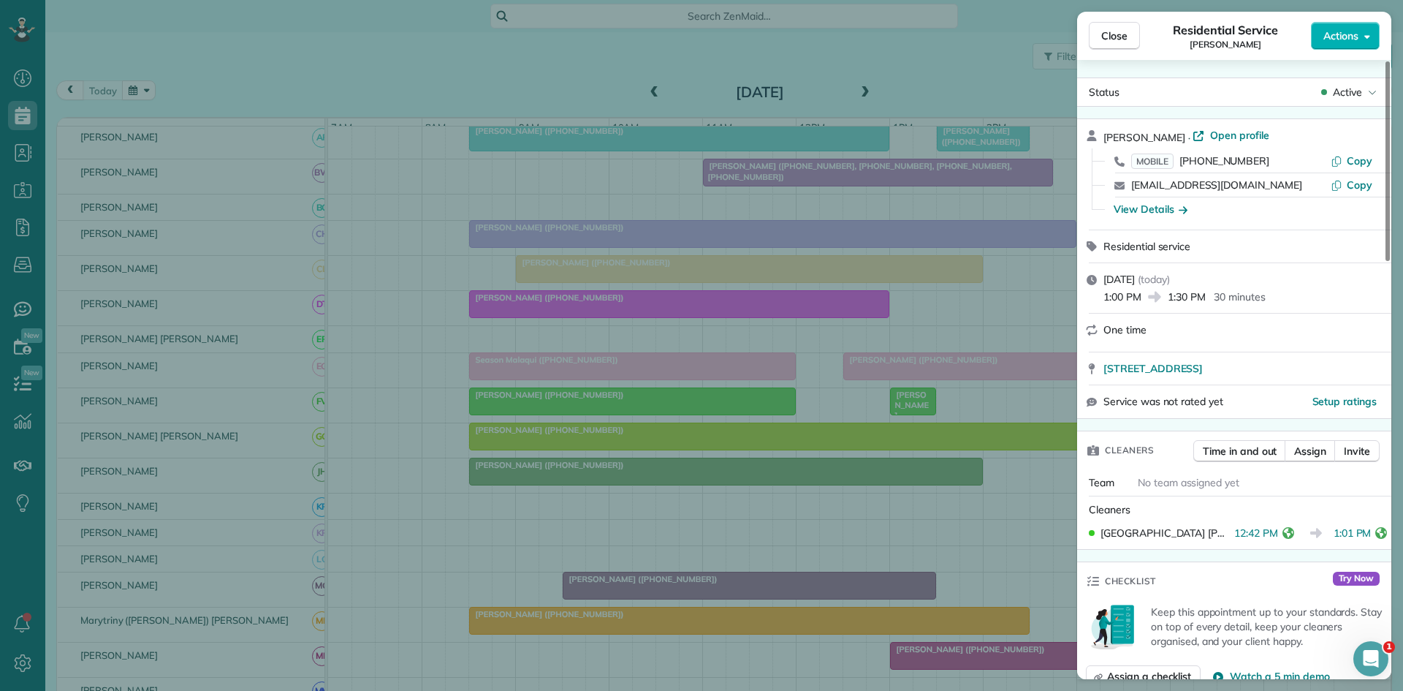
click at [593, 501] on div "Close Residential Service [PERSON_NAME] Actions Status Active [PERSON_NAME] · O…" at bounding box center [701, 345] width 1403 height 691
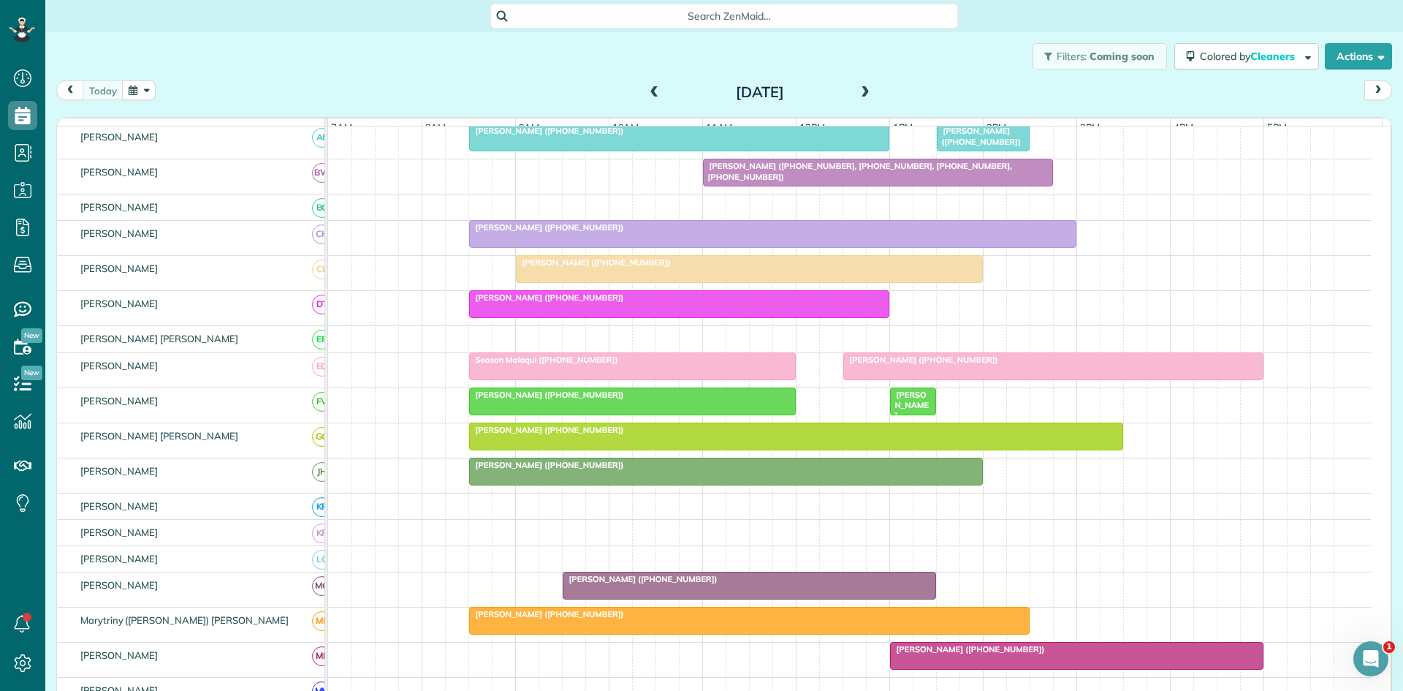
click at [528, 435] on span "[PERSON_NAME] ([PHONE_NUMBER])" at bounding box center [547, 430] width 156 height 10
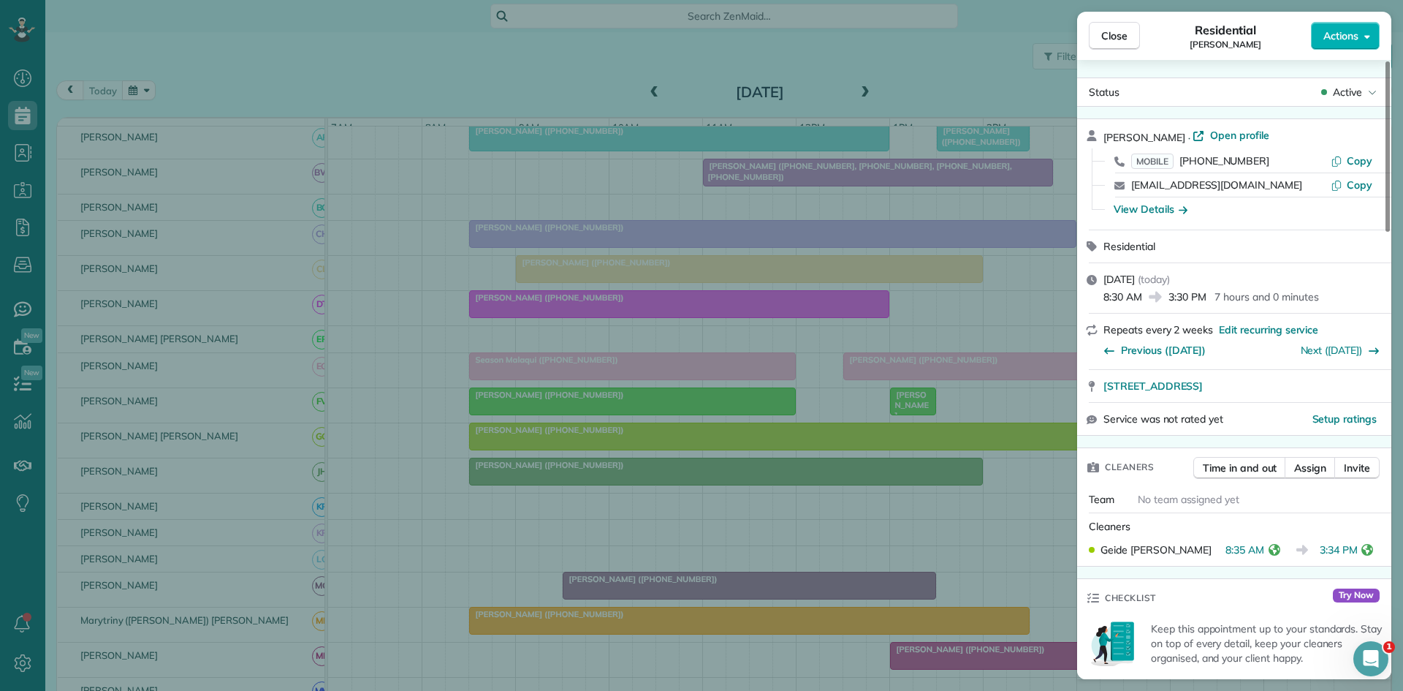
click at [746, 486] on div "Close Residential [PERSON_NAME] Actions Status Active [PERSON_NAME] · Open prof…" at bounding box center [701, 345] width 1403 height 691
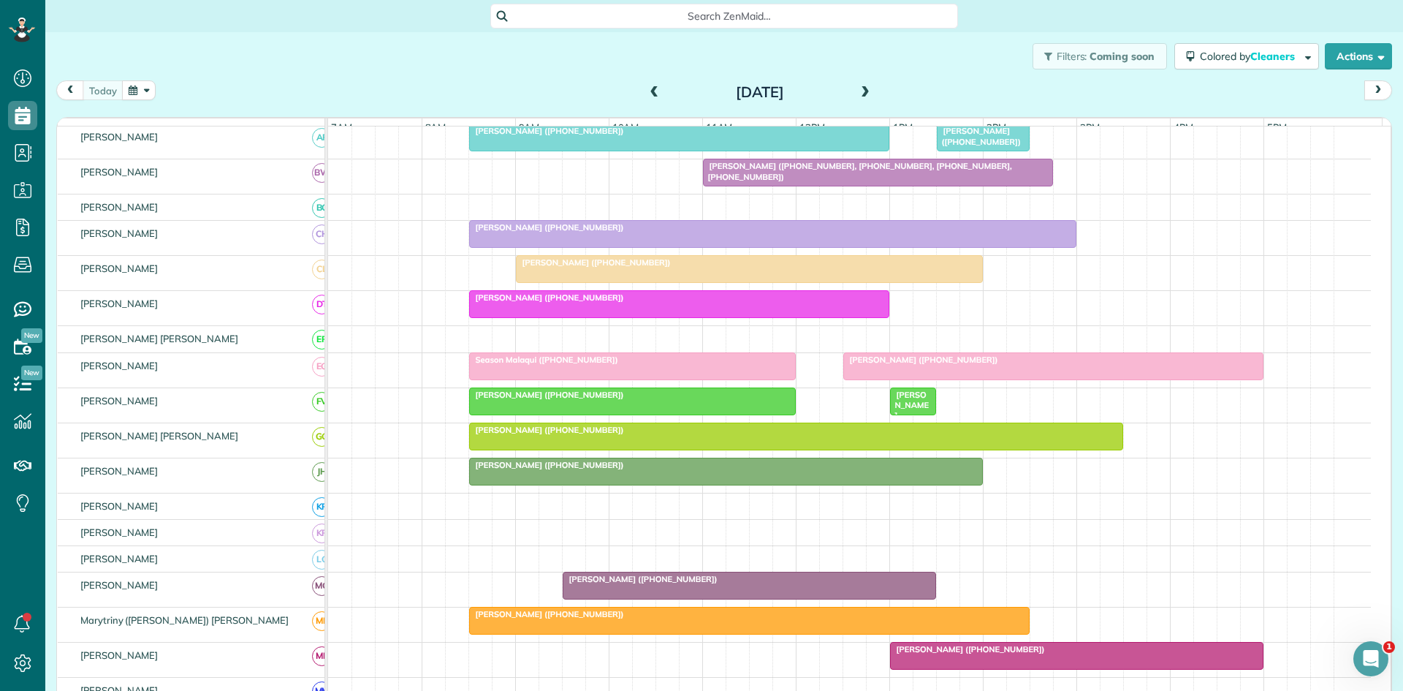
click at [500, 485] on div at bounding box center [726, 471] width 512 height 26
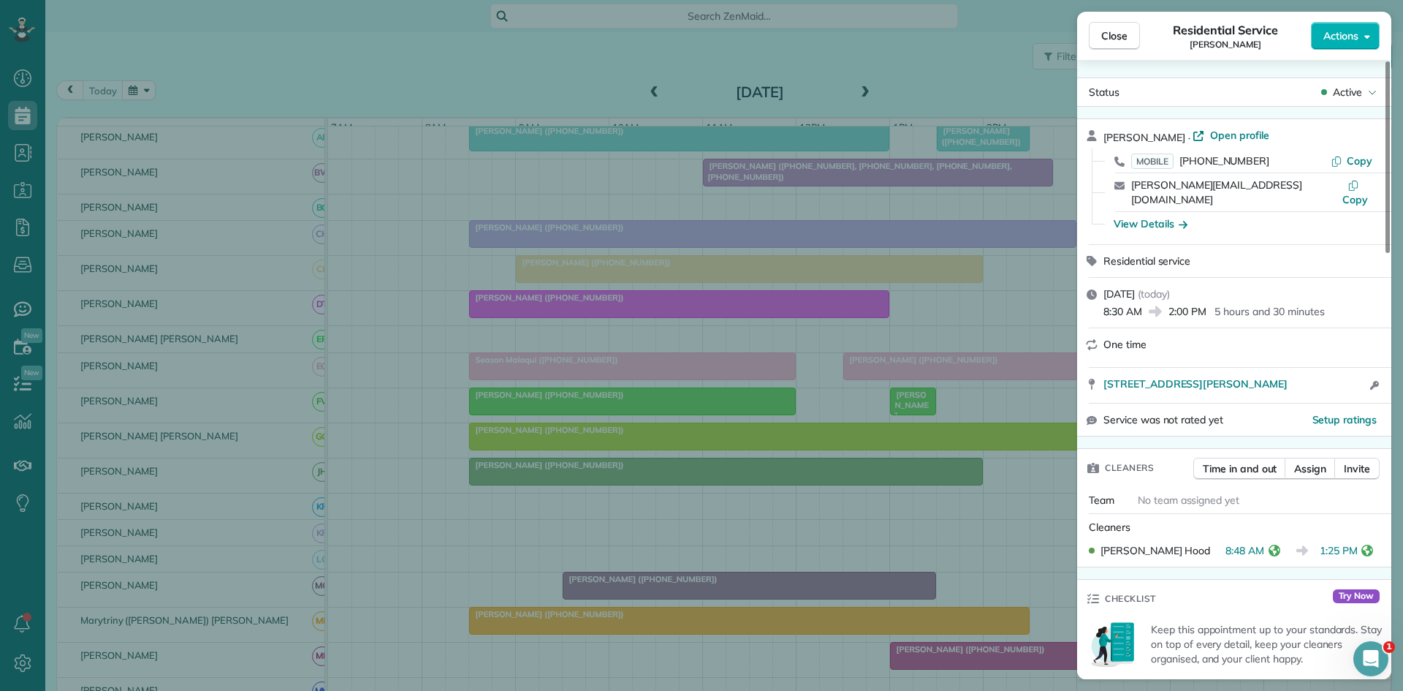
click at [627, 418] on div "Close Residential Service [PERSON_NAME] Actions Status Active [PERSON_NAME] · O…" at bounding box center [701, 345] width 1403 height 691
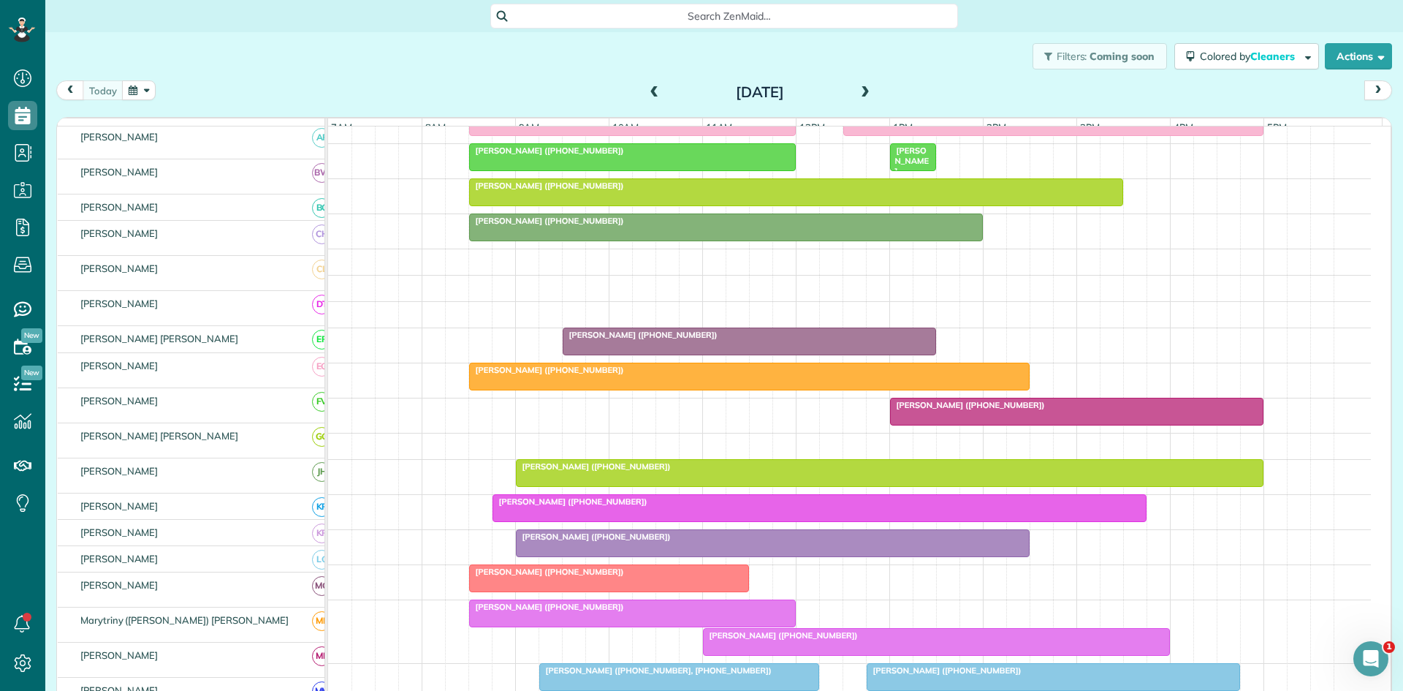
scroll to position [488, 0]
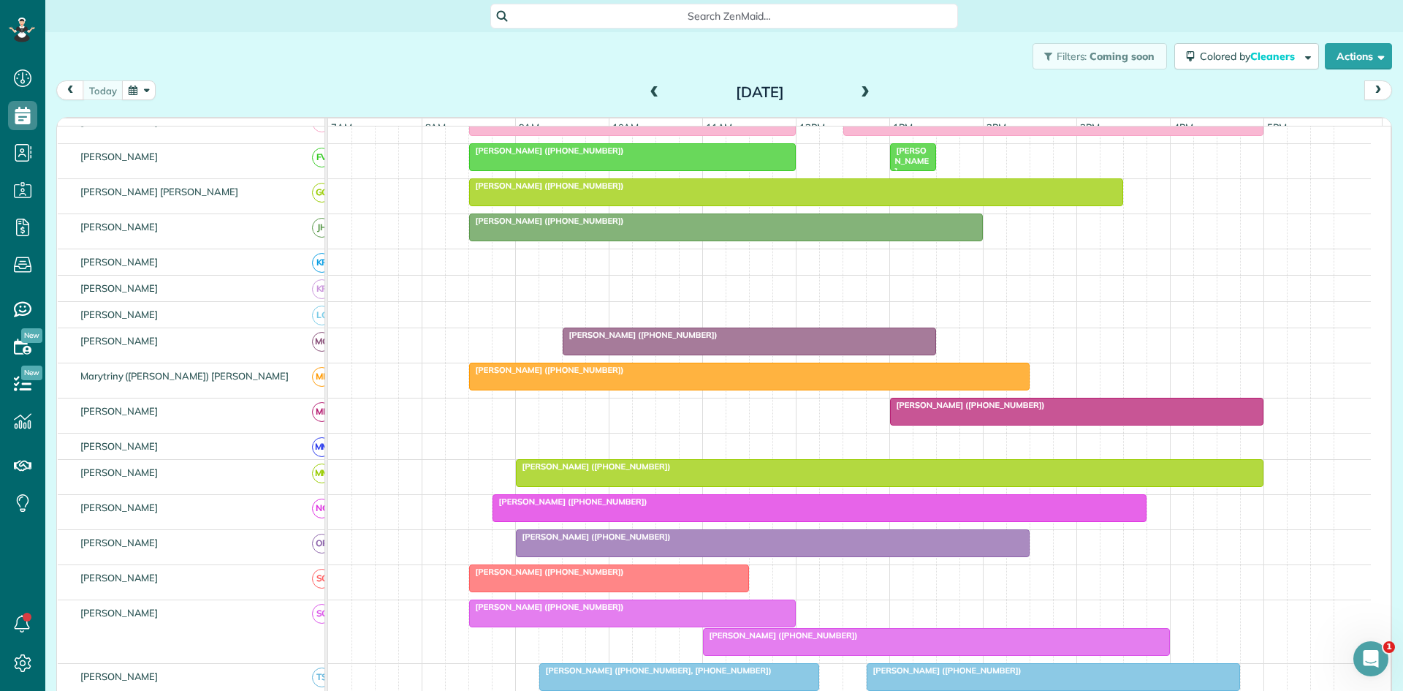
click at [629, 340] on span "[PERSON_NAME] ([PHONE_NUMBER])" at bounding box center [640, 335] width 156 height 10
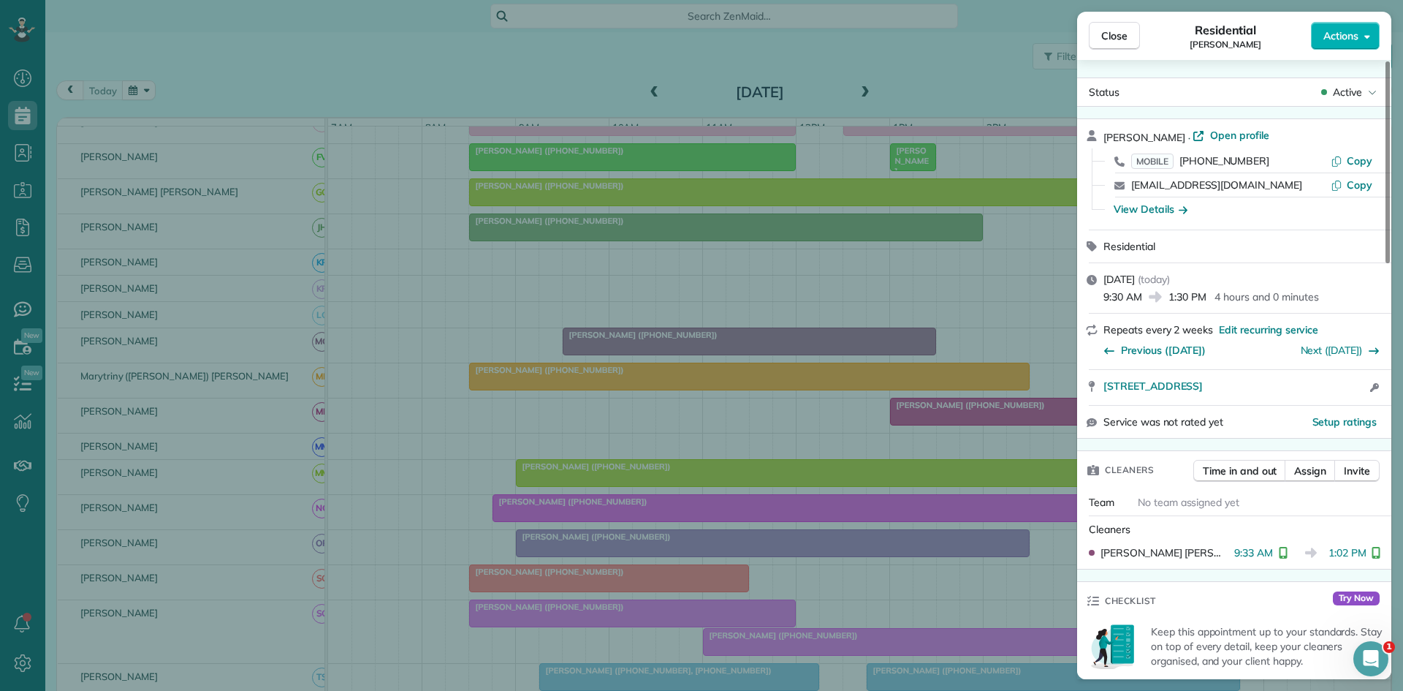
click at [669, 485] on div "Close Residential [PERSON_NAME] Actions Status Active [PERSON_NAME] · Open prof…" at bounding box center [701, 345] width 1403 height 691
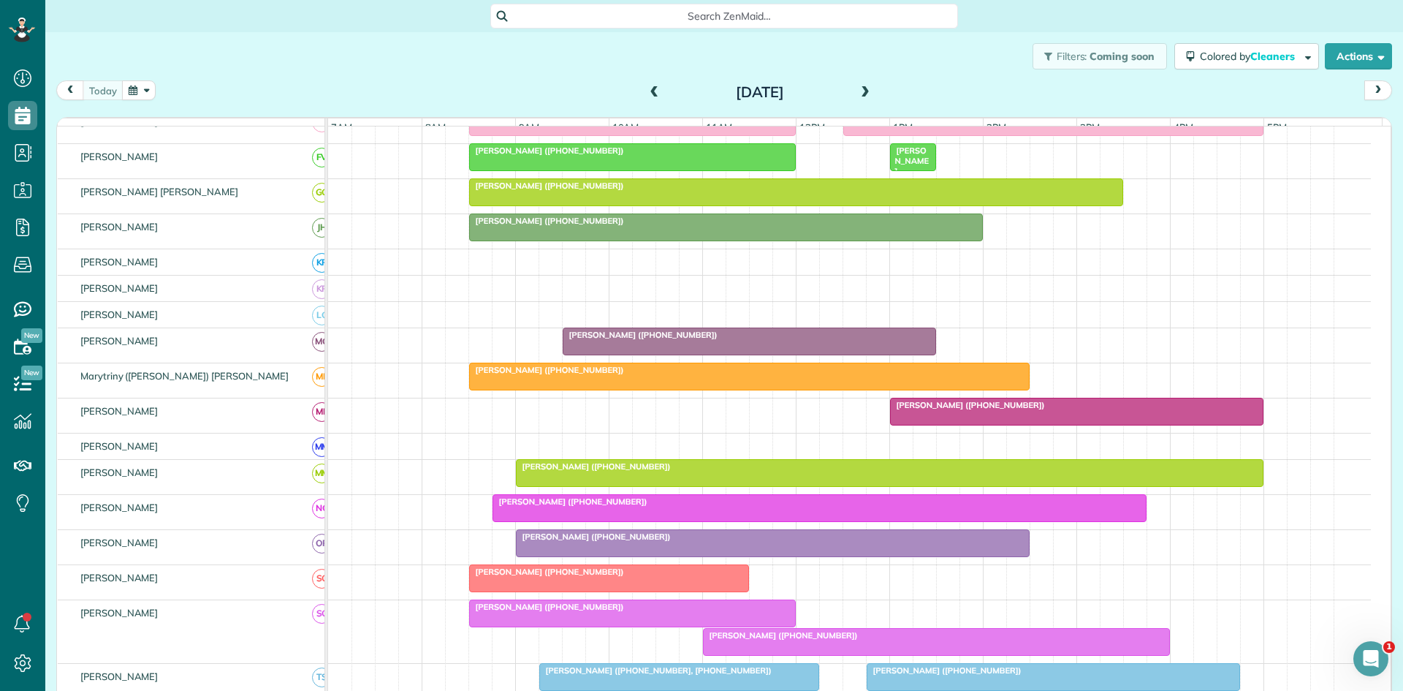
click at [548, 375] on span "[PERSON_NAME] ([PHONE_NUMBER])" at bounding box center [547, 370] width 156 height 10
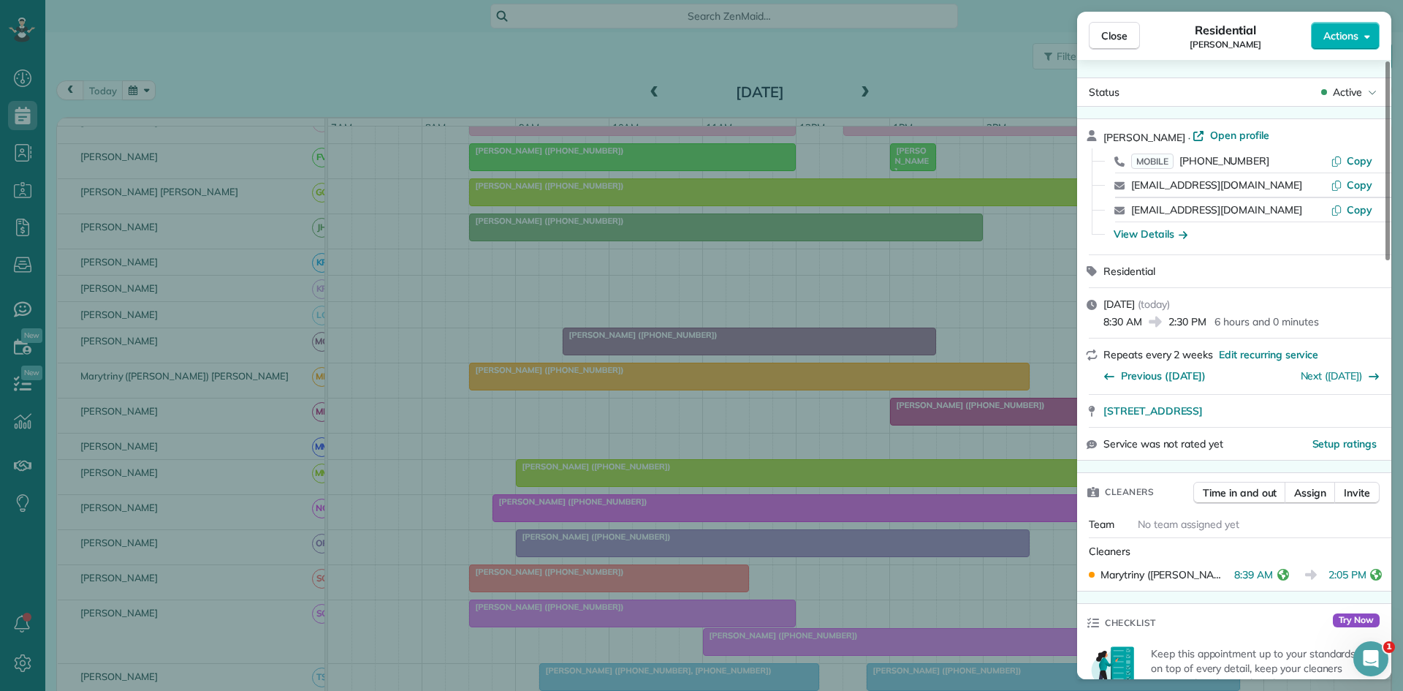
click at [611, 426] on div "Close Residential [PERSON_NAME] Actions Status Active [PERSON_NAME] · Open prof…" at bounding box center [701, 345] width 1403 height 691
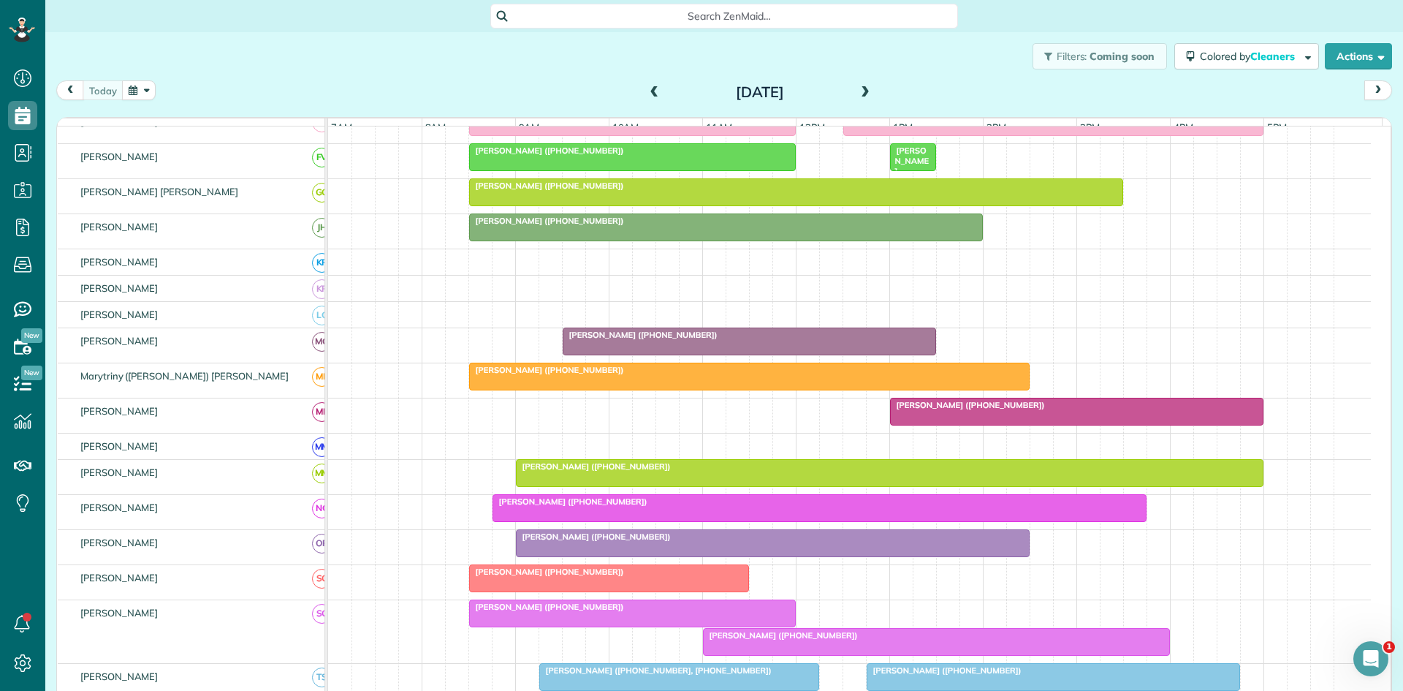
click at [934, 410] on span "[PERSON_NAME] ([PHONE_NUMBER])" at bounding box center [967, 405] width 156 height 10
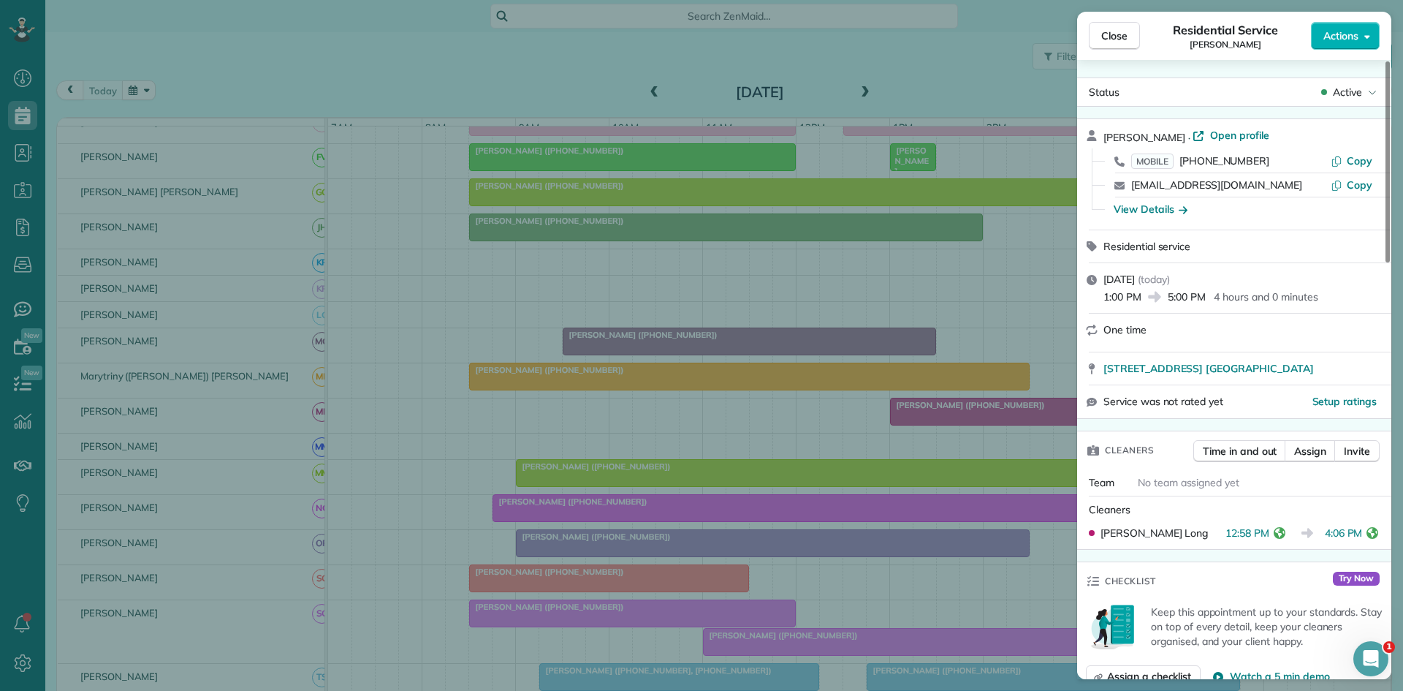
click at [750, 503] on div "Close Residential Service [PERSON_NAME] Actions Status Active [PERSON_NAME] · O…" at bounding box center [701, 345] width 1403 height 691
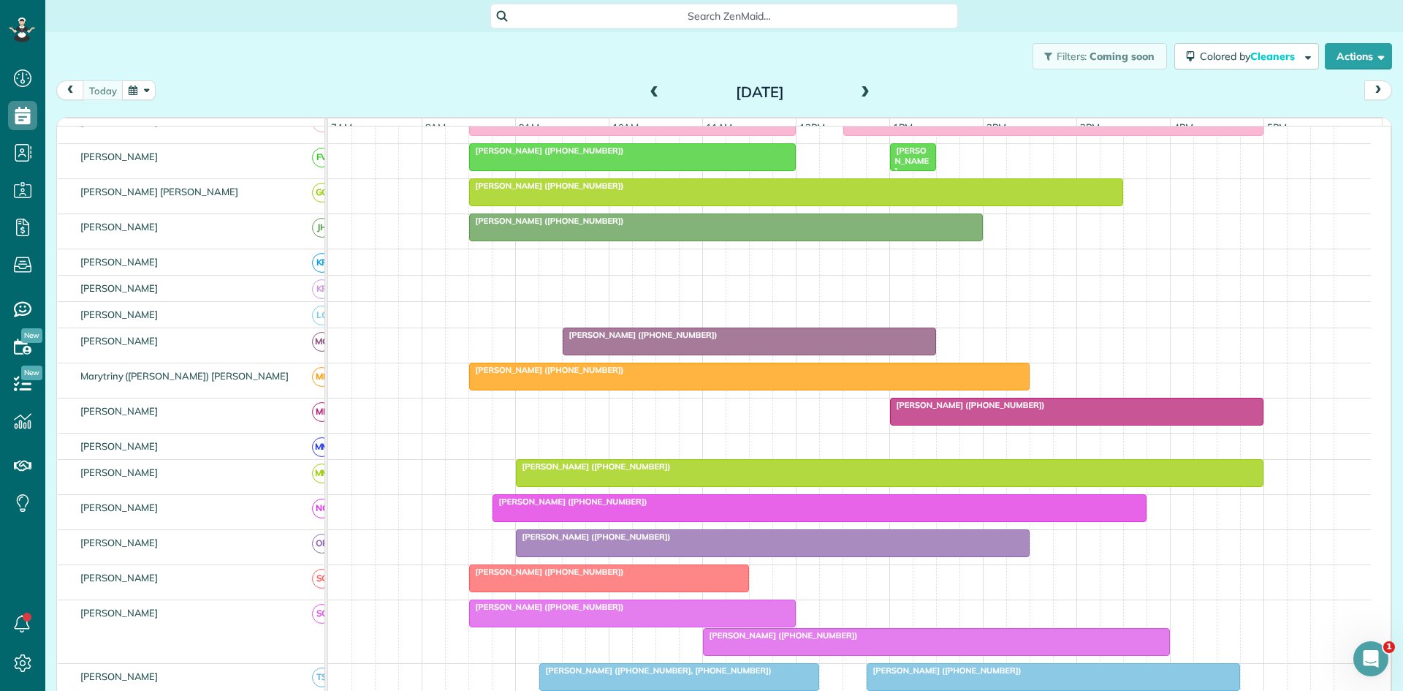
click at [545, 507] on span "[PERSON_NAME] ([PHONE_NUMBER])" at bounding box center [570, 501] width 156 height 10
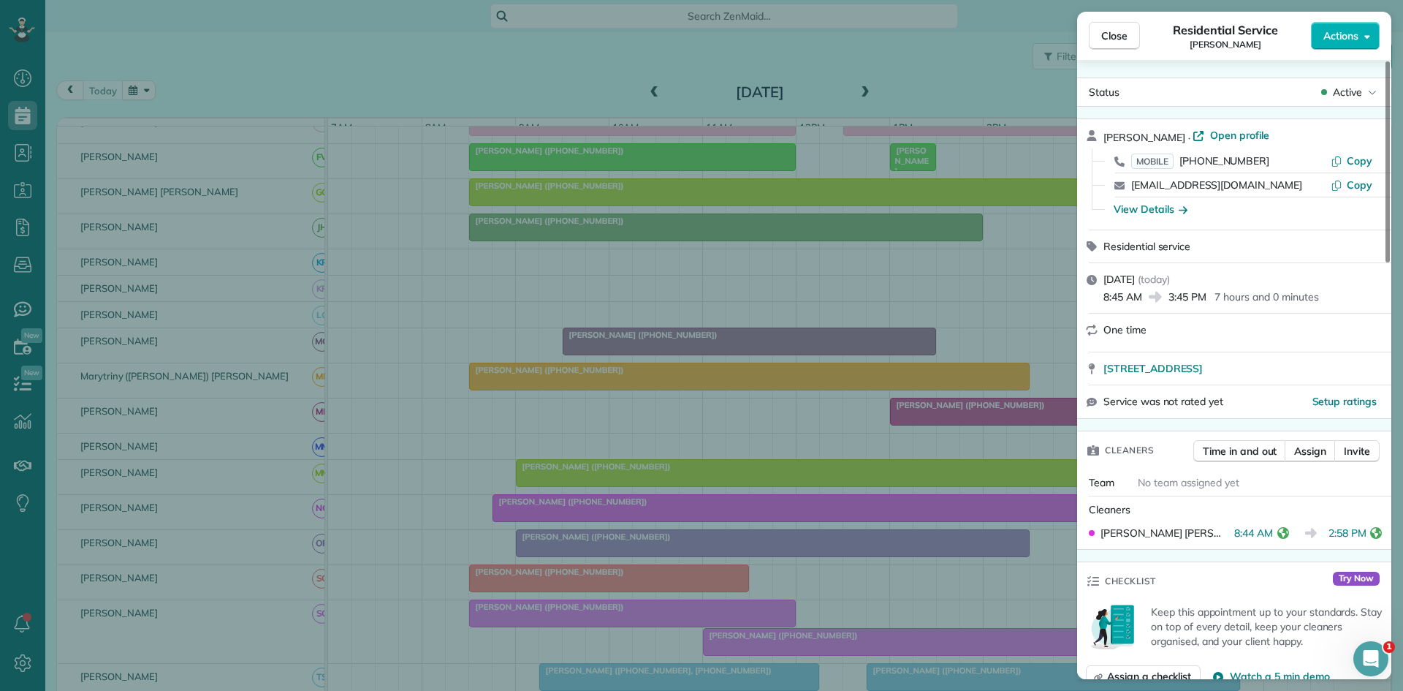
click at [555, 526] on div "Close Residential Service [PERSON_NAME] Actions Status Active [PERSON_NAME] · O…" at bounding box center [701, 345] width 1403 height 691
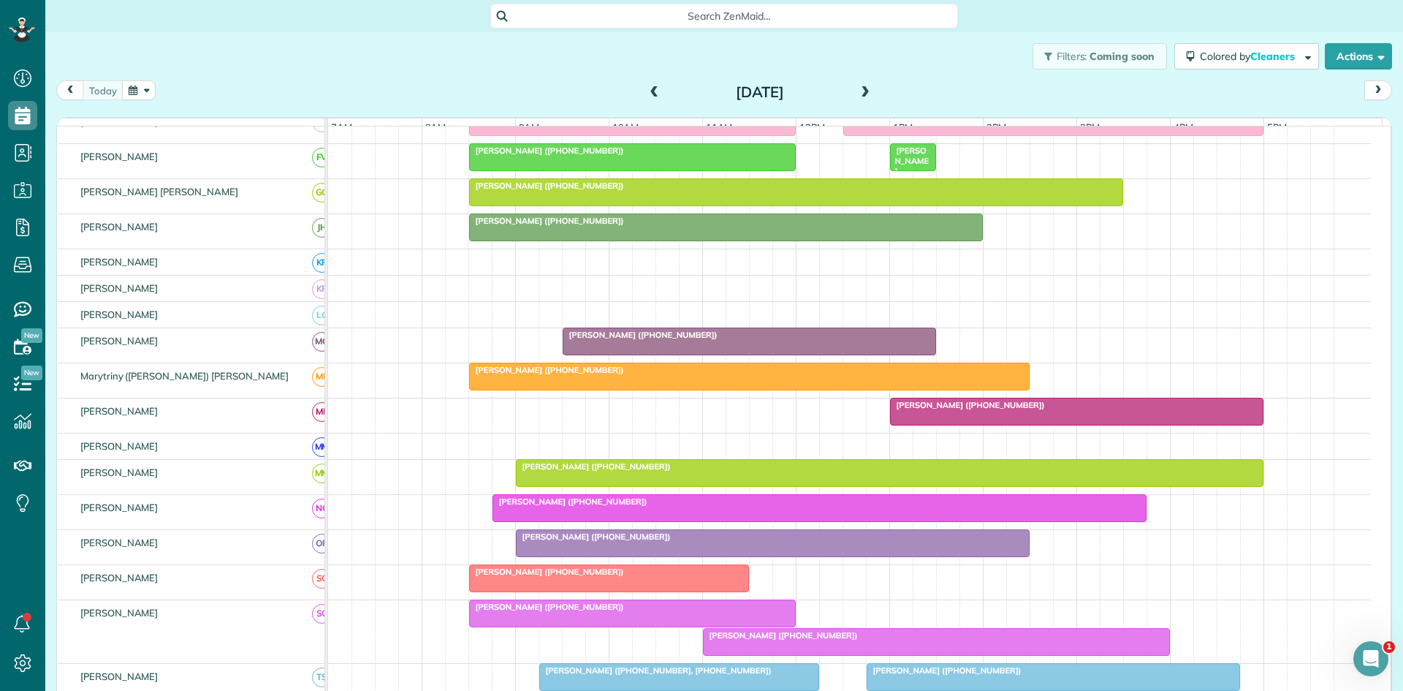
click at [566, 542] on span "[PERSON_NAME] ([PHONE_NUMBER])" at bounding box center [593, 536] width 156 height 10
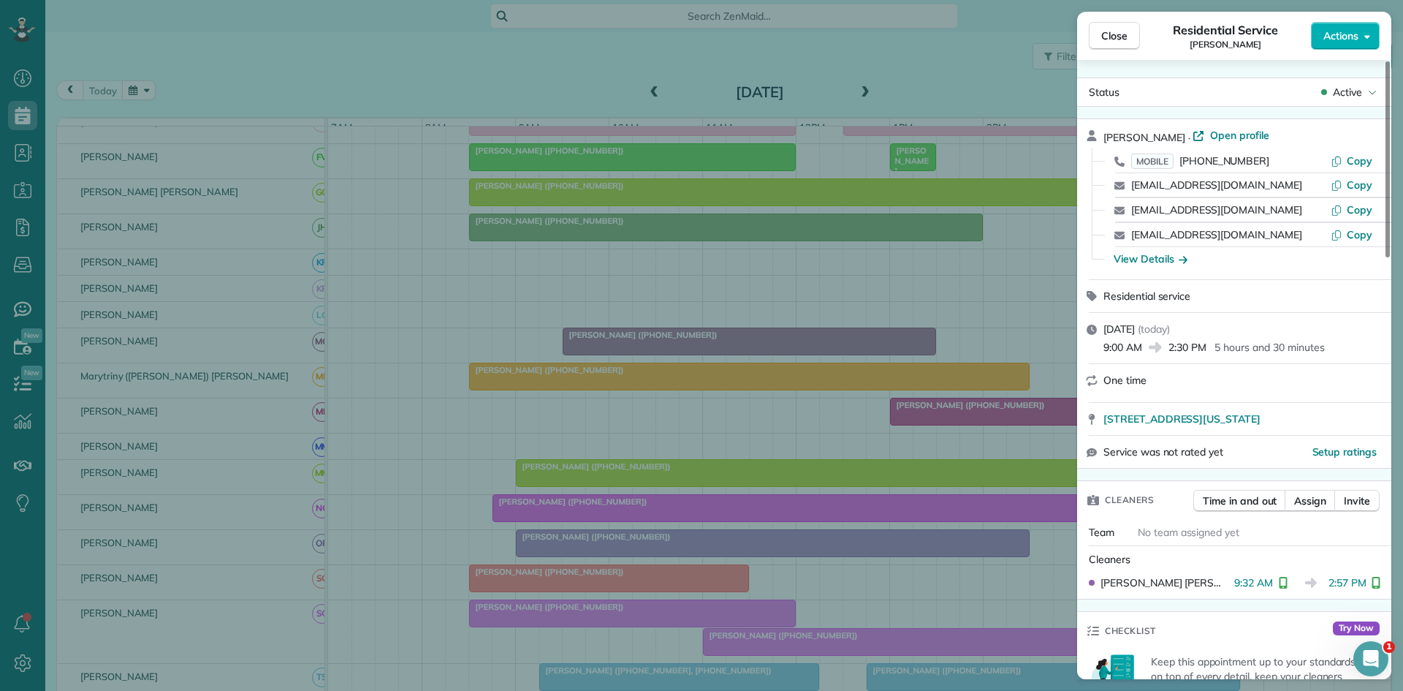
click at [740, 580] on div "Close Residential Service [PERSON_NAME] Actions Status Active [PERSON_NAME] · O…" at bounding box center [701, 345] width 1403 height 691
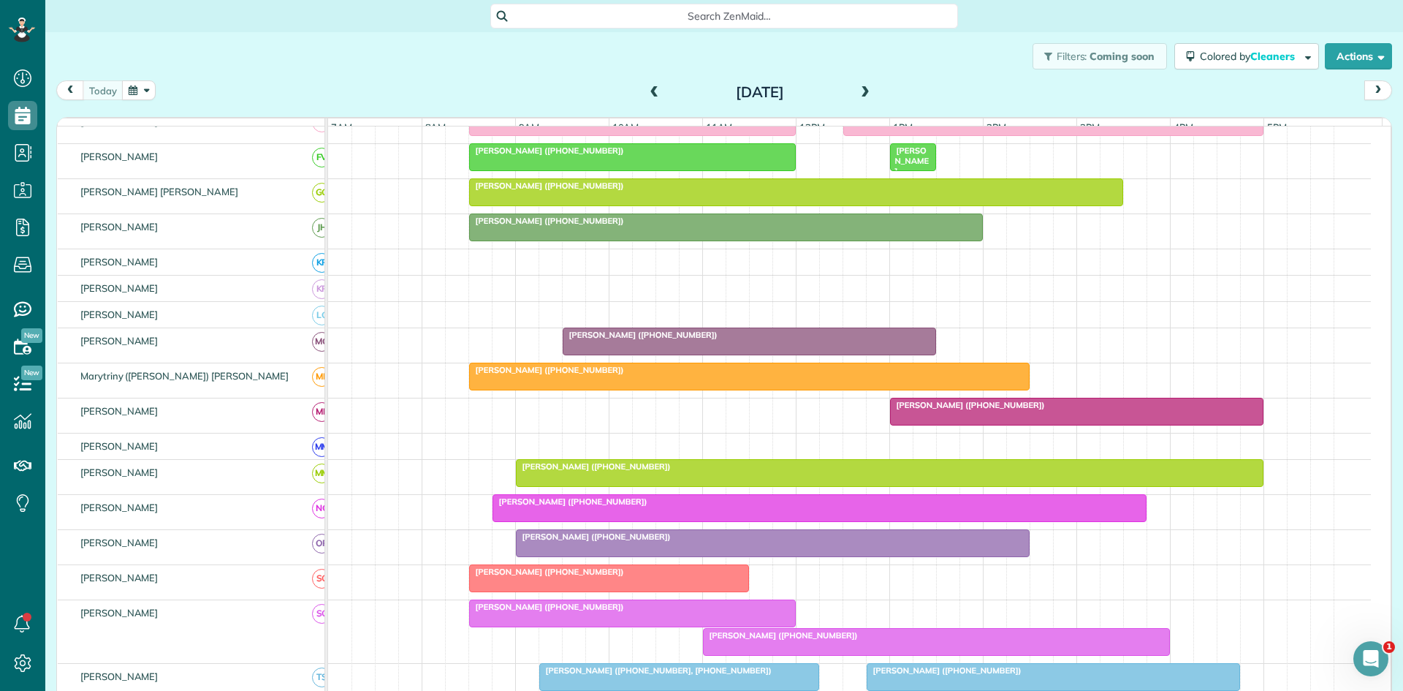
click at [518, 591] on div at bounding box center [609, 578] width 278 height 26
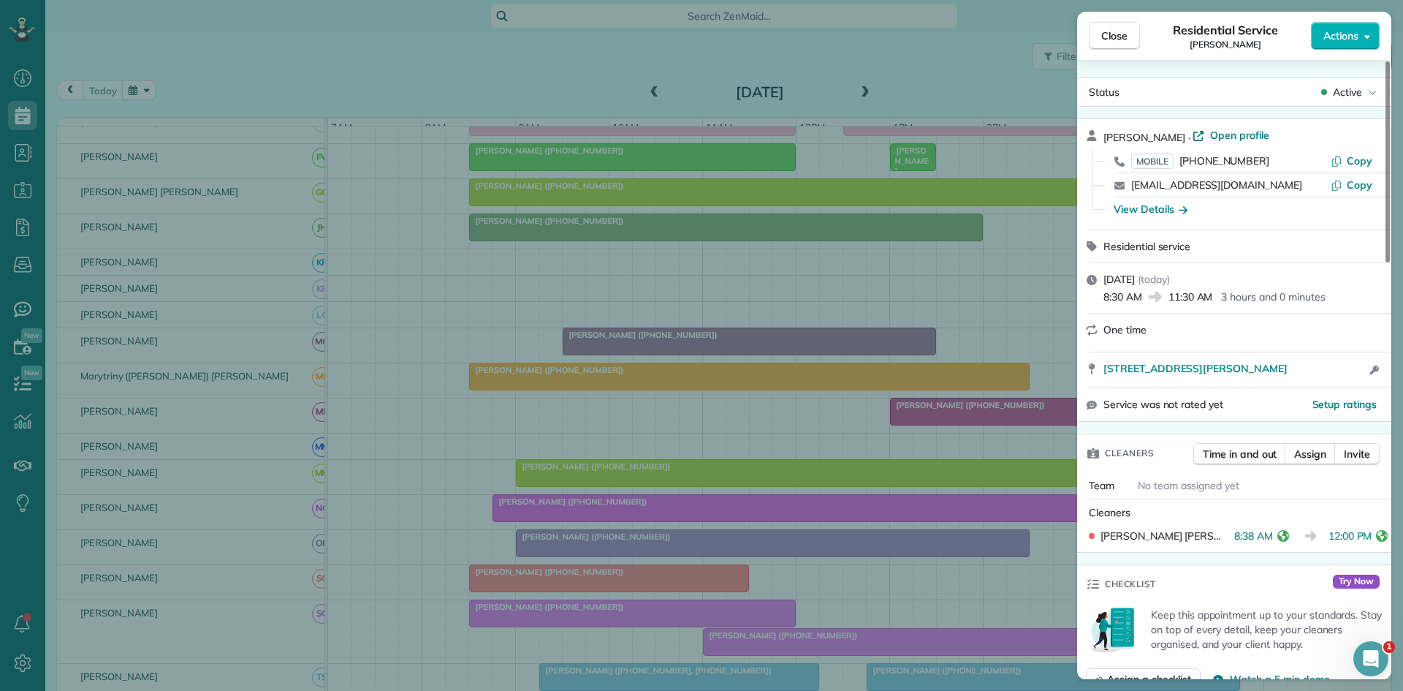
click at [639, 512] on div "Close Residential Service [PERSON_NAME] Actions Status Active [PERSON_NAME] · O…" at bounding box center [701, 345] width 1403 height 691
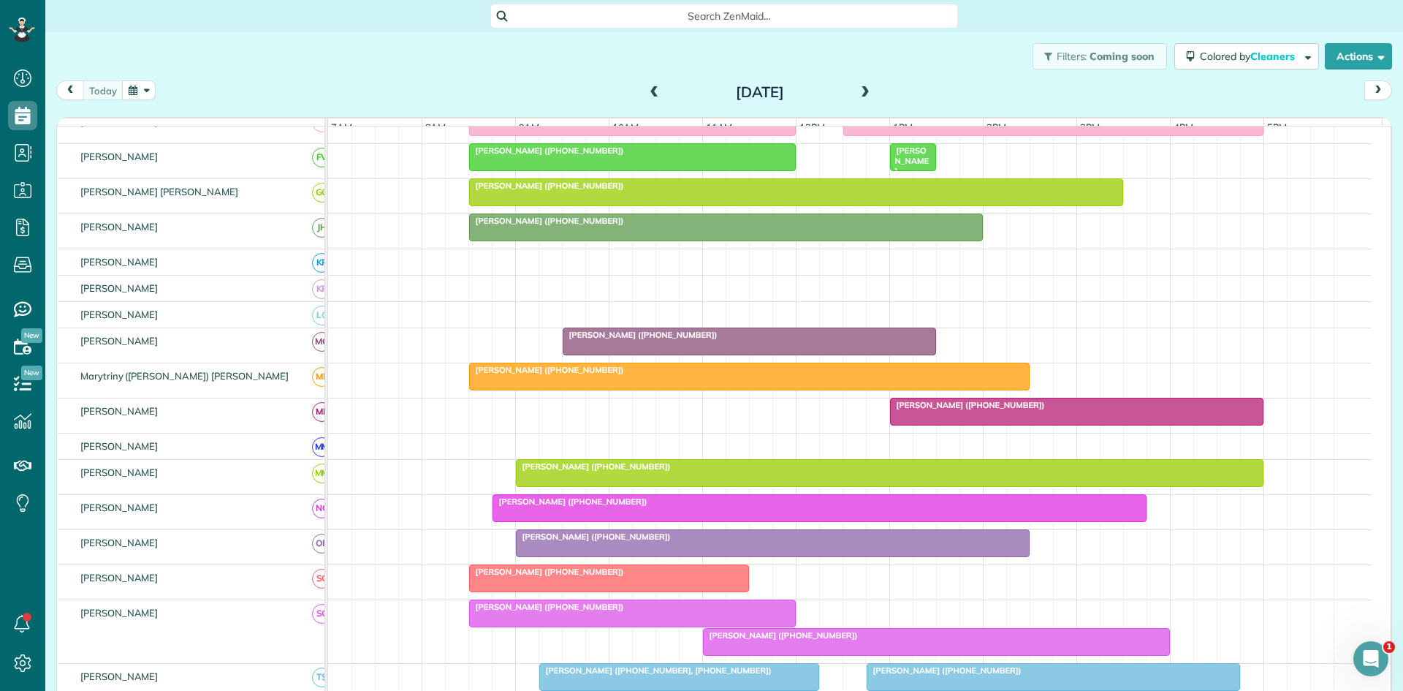
scroll to position [731, 0]
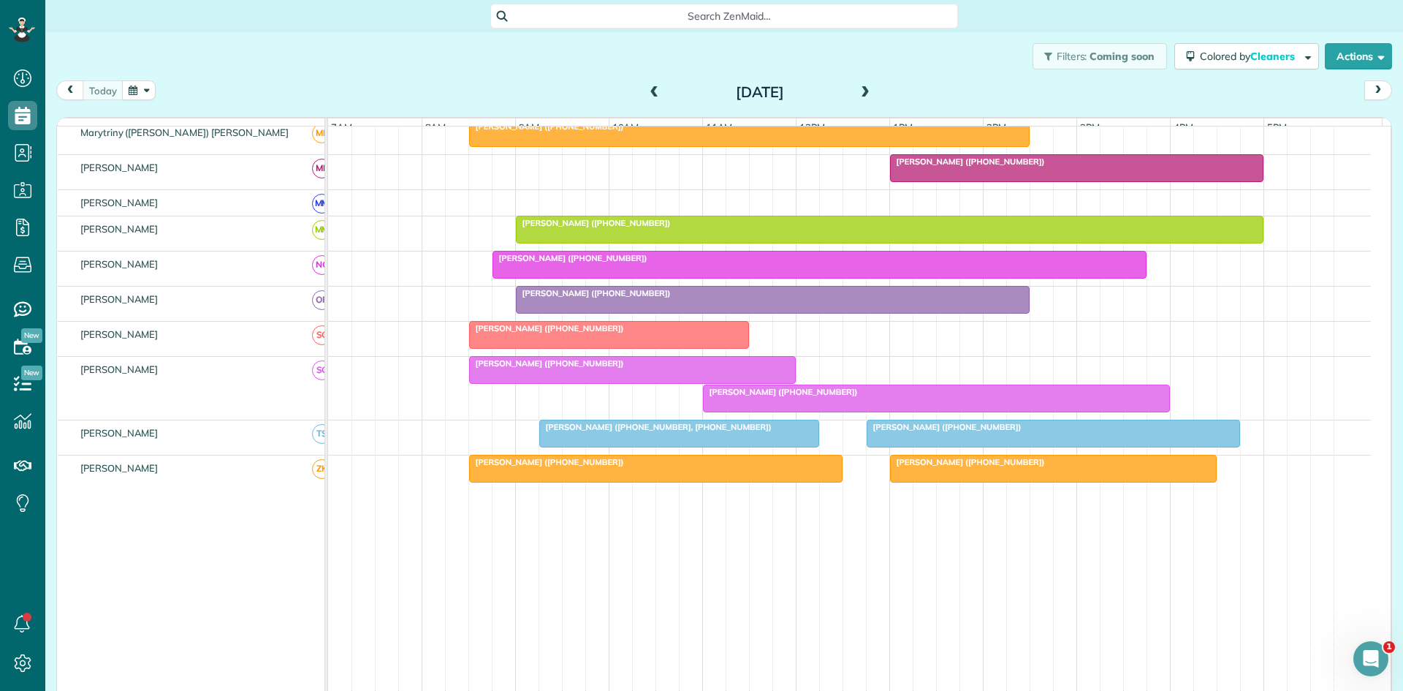
click at [492, 380] on div at bounding box center [632, 370] width 325 height 26
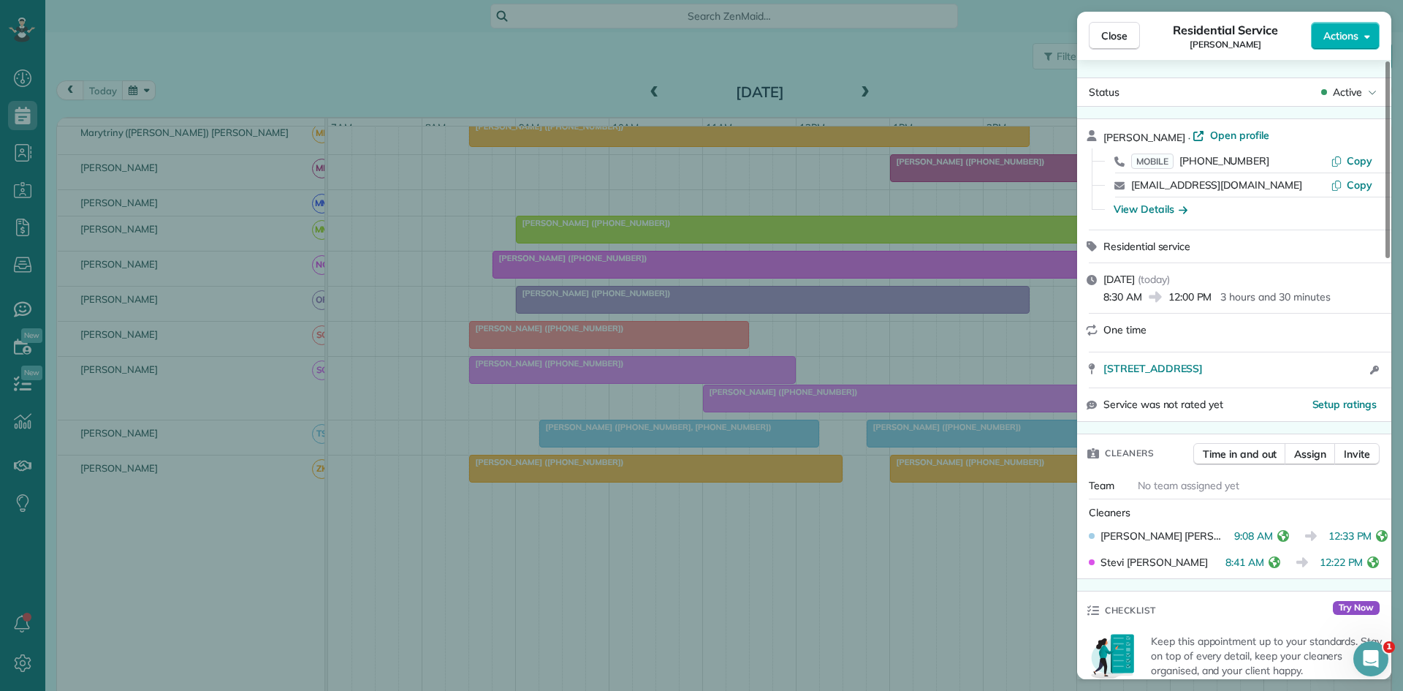
click at [681, 561] on div "Close Residential Service [PERSON_NAME] Actions Status Active [PERSON_NAME] · O…" at bounding box center [701, 345] width 1403 height 691
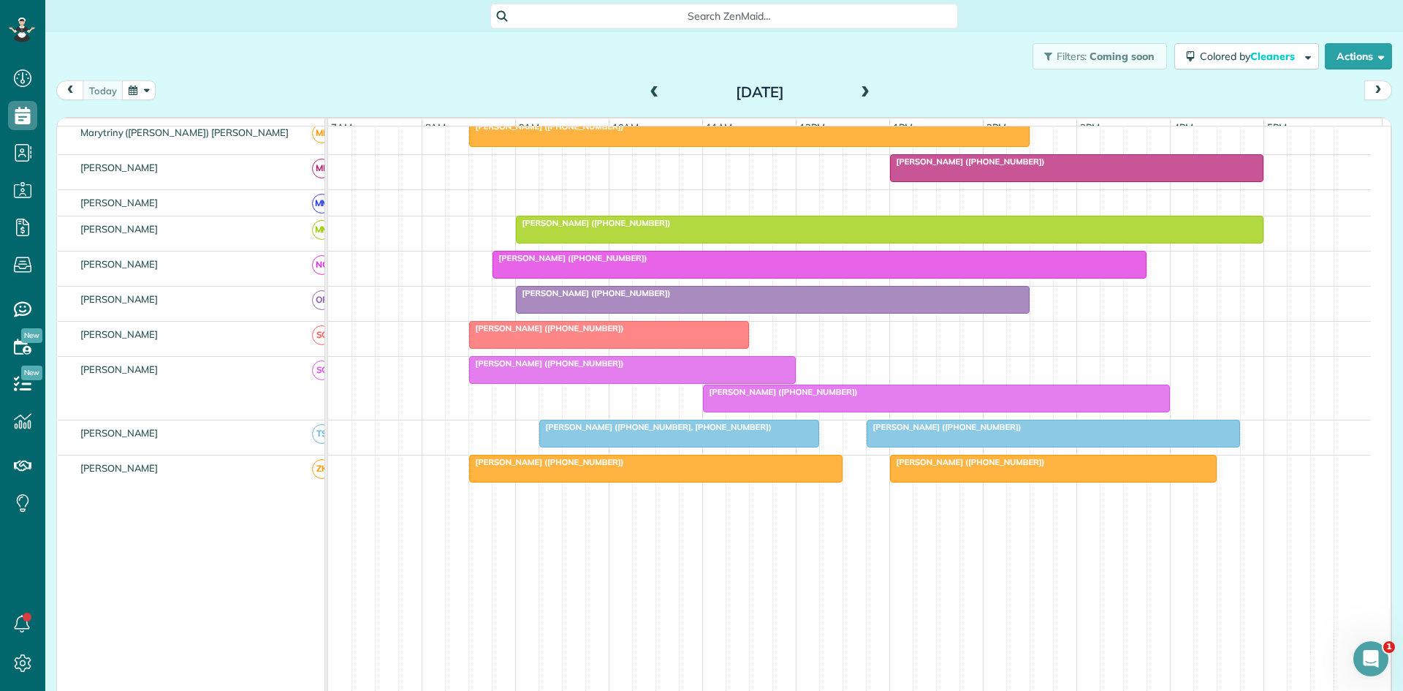
click at [822, 397] on span "[PERSON_NAME] ([PHONE_NUMBER])" at bounding box center [780, 392] width 156 height 10
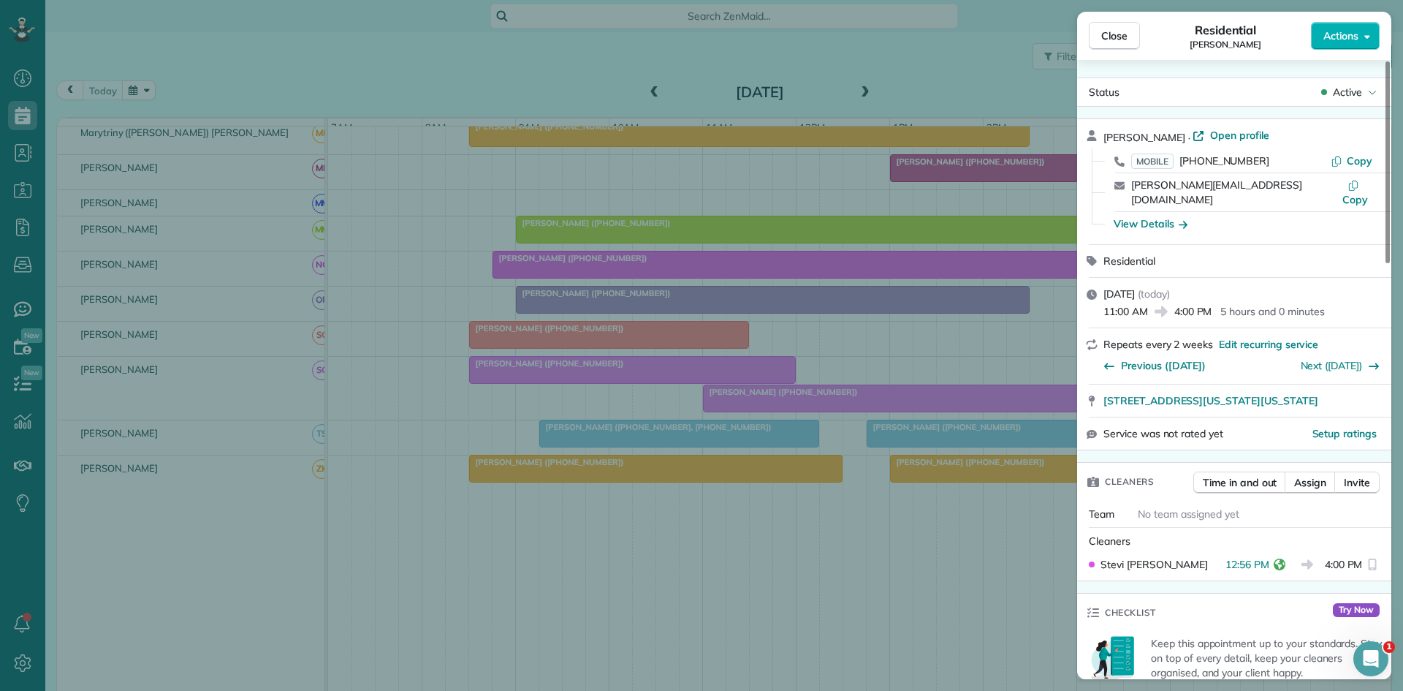
click at [733, 412] on div "Close Residential [PERSON_NAME] Actions Status Active [PERSON_NAME] · Open prof…" at bounding box center [701, 345] width 1403 height 691
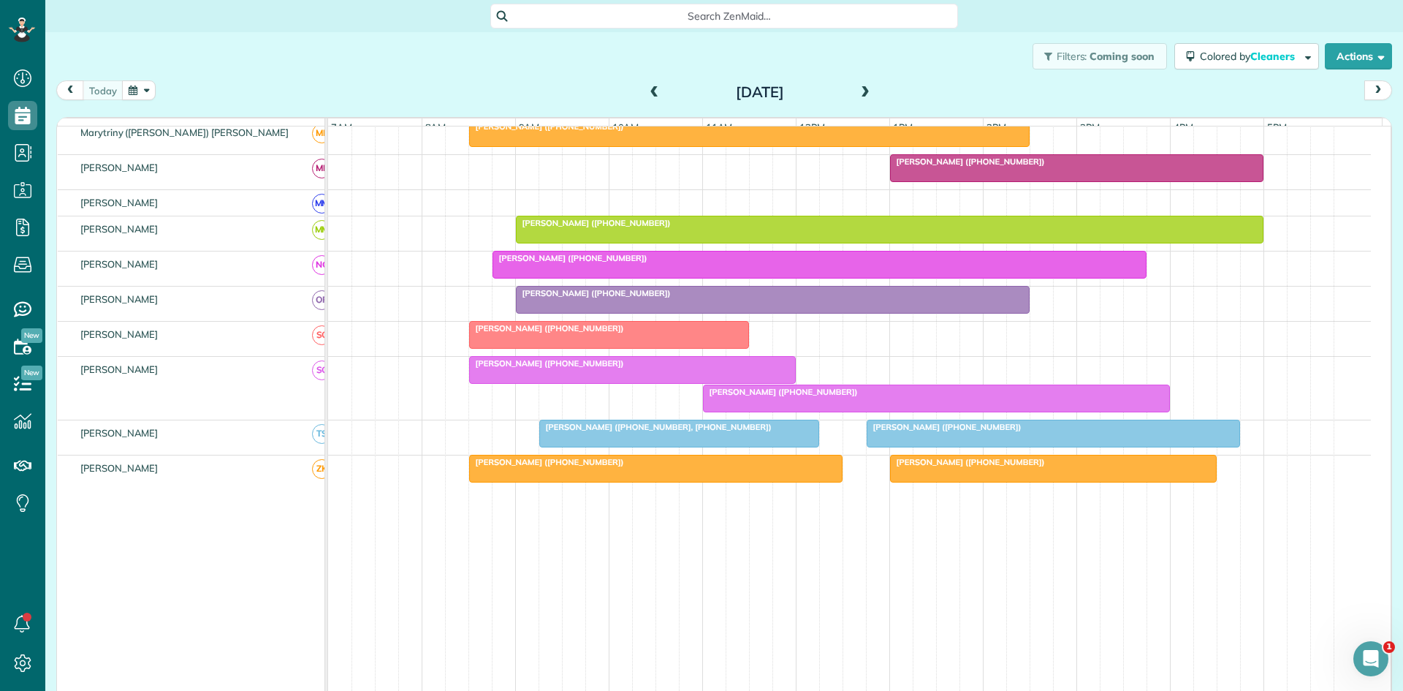
click at [710, 432] on div "[PERSON_NAME] ([PHONE_NUMBER], [PHONE_NUMBER])" at bounding box center [679, 427] width 271 height 10
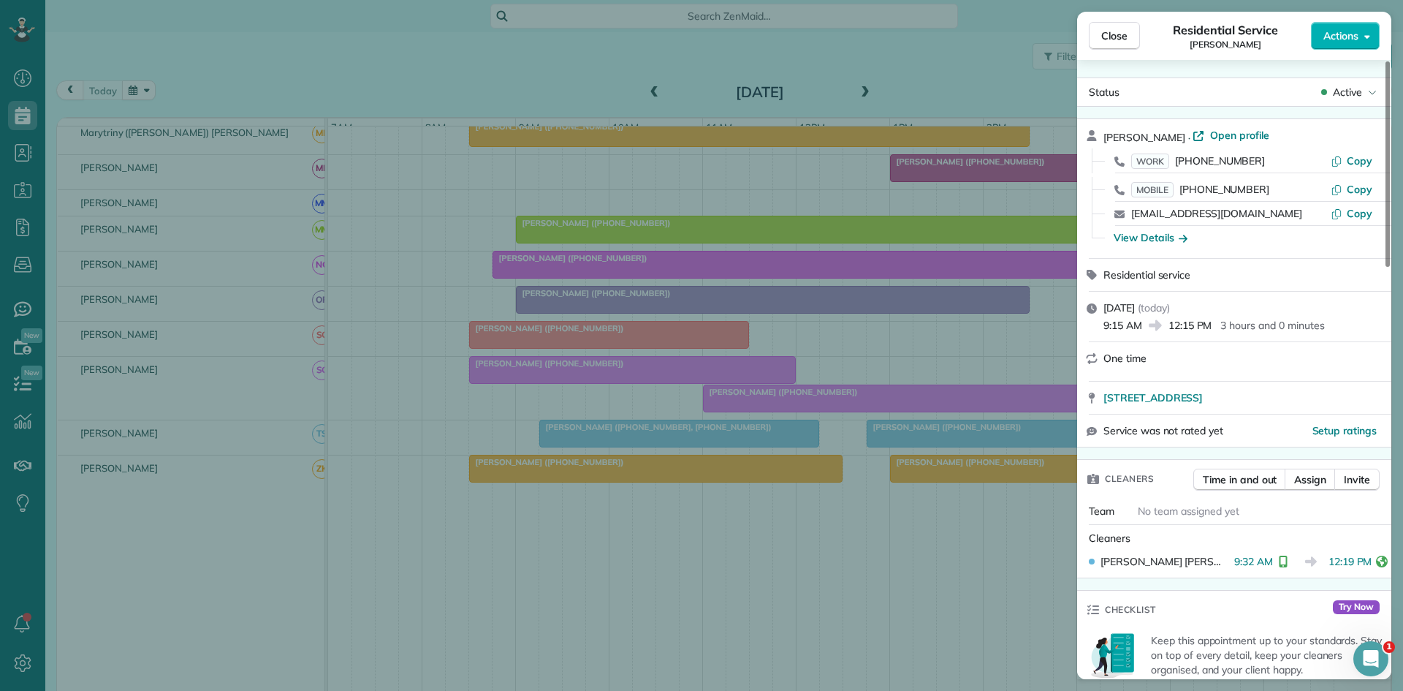
click at [941, 517] on div "Close Residential Service [PERSON_NAME] Actions Status Active [PERSON_NAME] · O…" at bounding box center [701, 345] width 1403 height 691
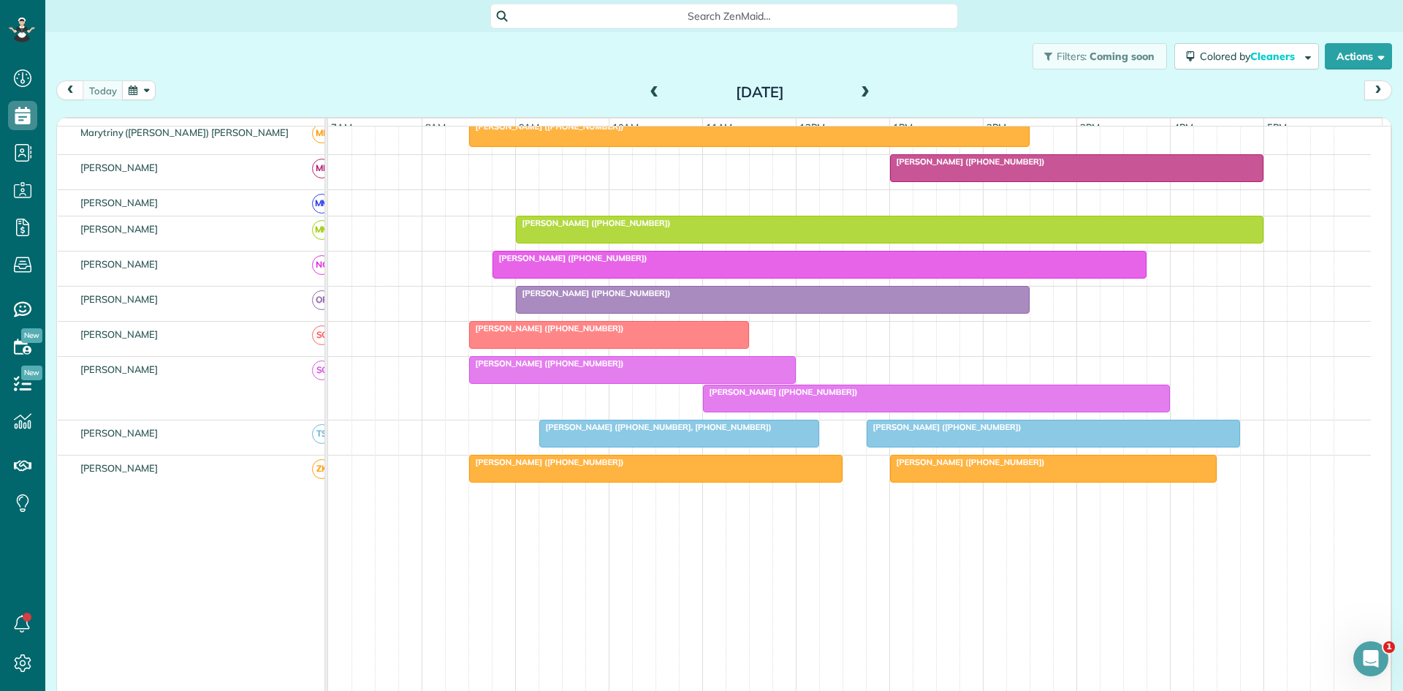
click at [942, 432] on span "[PERSON_NAME] ([PHONE_NUMBER])" at bounding box center [944, 427] width 156 height 10
